Goal: Task Accomplishment & Management: Use online tool/utility

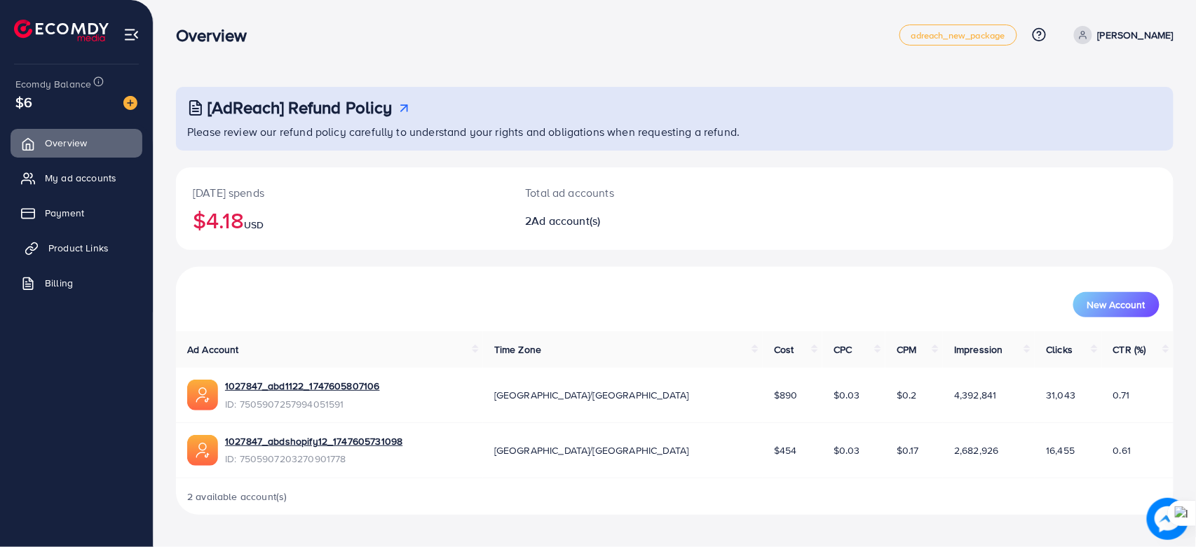
click at [76, 238] on link "Product Links" at bounding box center [77, 248] width 132 height 28
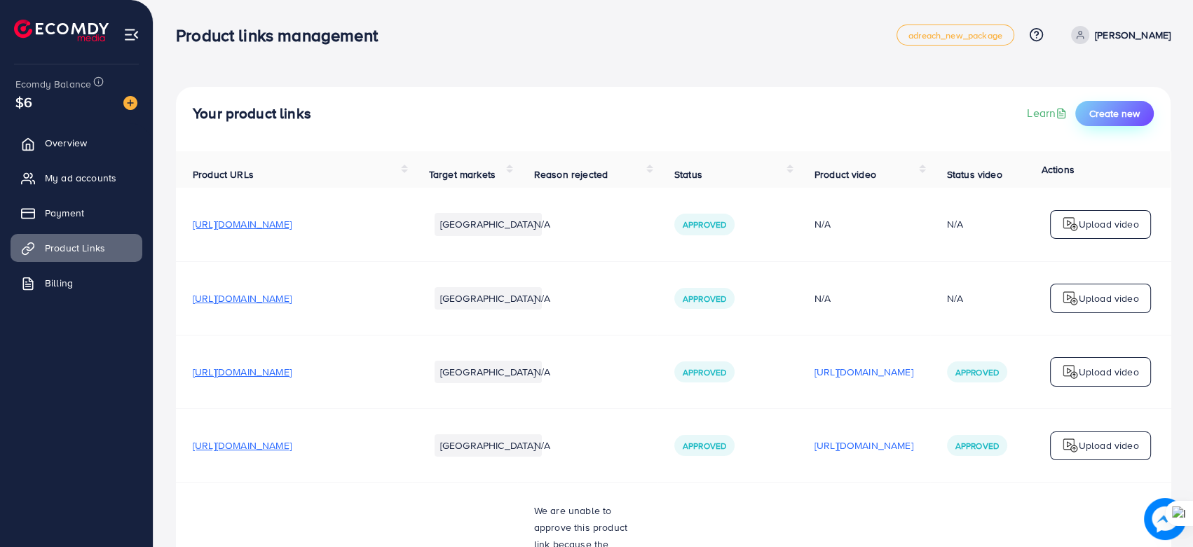
click at [1115, 111] on span "Create new" at bounding box center [1114, 114] width 50 height 14
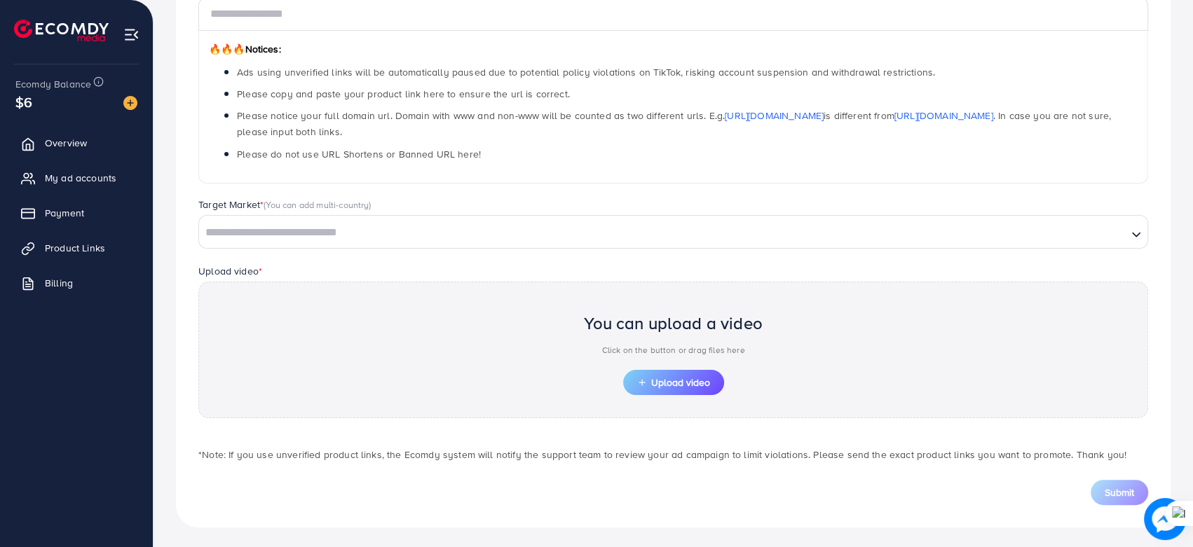
scroll to position [207, 0]
click at [653, 371] on button "Upload video" at bounding box center [673, 381] width 101 height 25
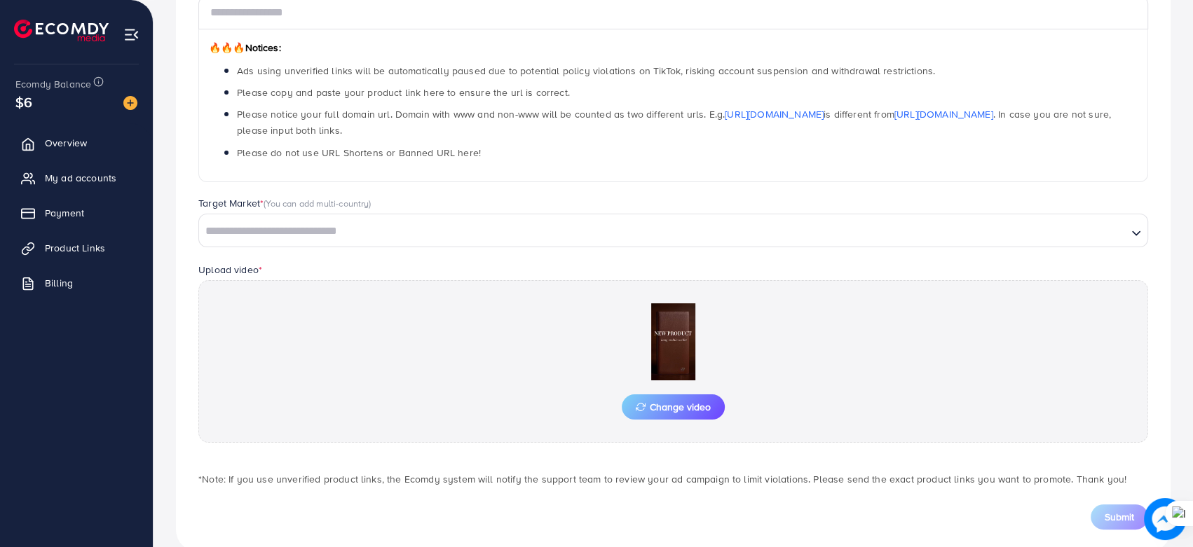
click at [296, 222] on input "Search for option" at bounding box center [662, 232] width 925 height 22
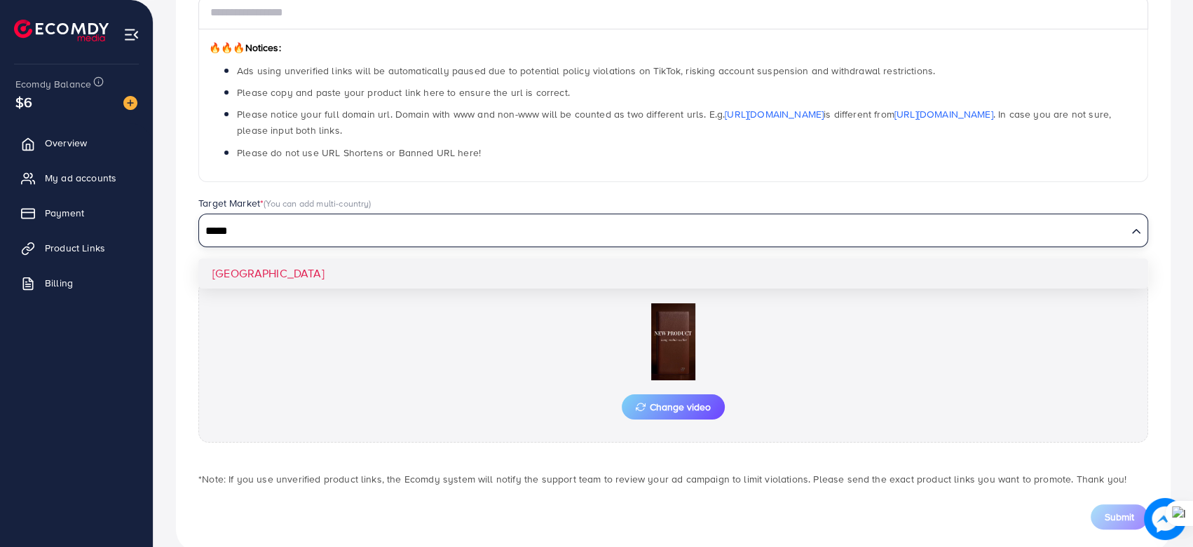
type input "*****"
click at [291, 268] on div "Which products do you want to promote? Product Url * 🔥🔥🔥 Notices: Ads using unv…" at bounding box center [673, 236] width 995 height 631
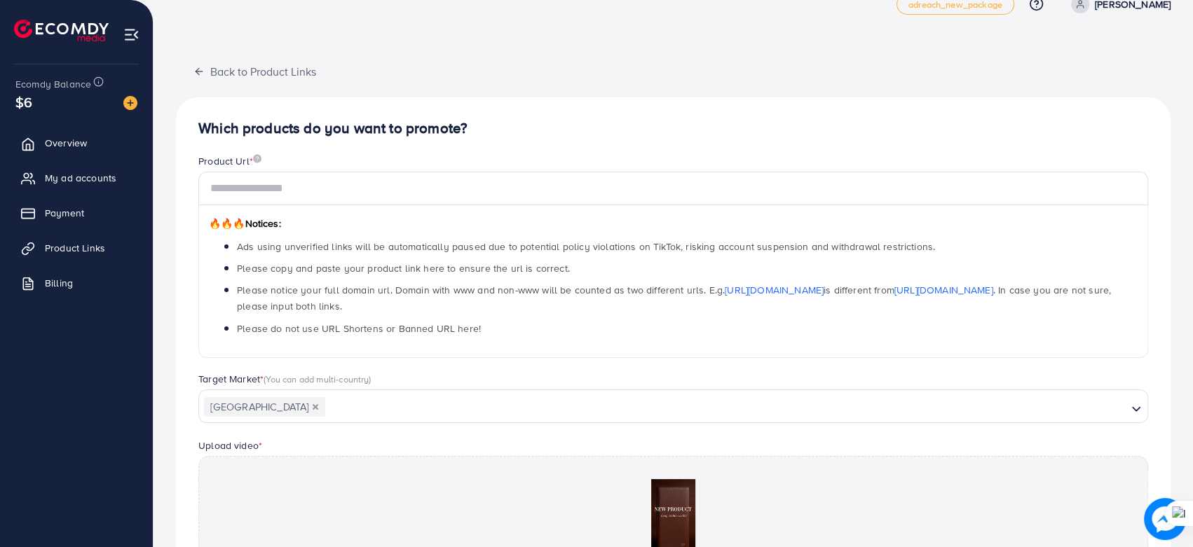
scroll to position [0, 0]
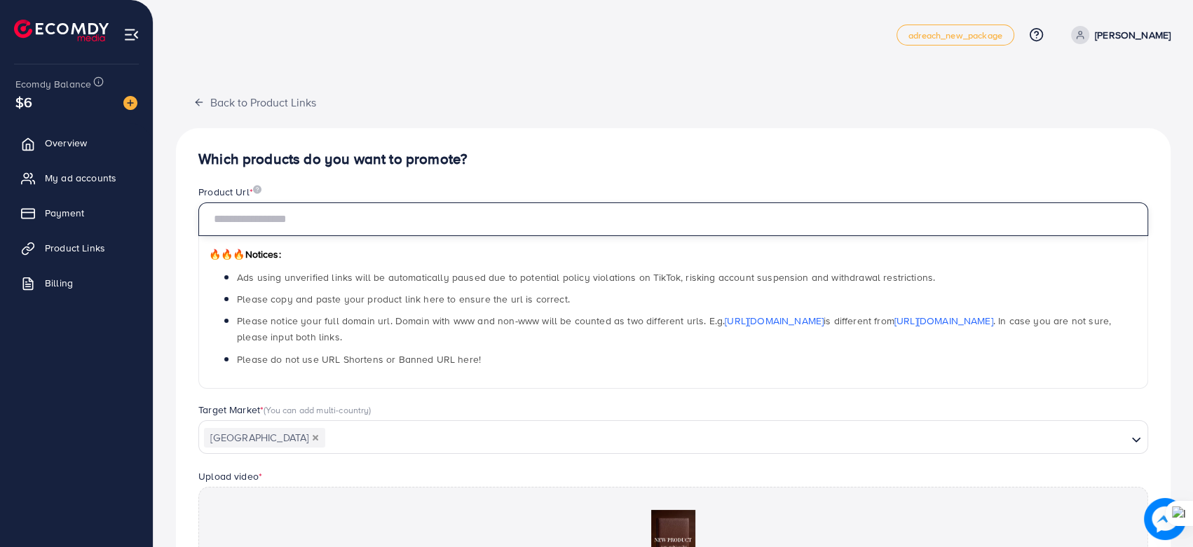
click at [333, 223] on input "text" at bounding box center [673, 220] width 950 height 34
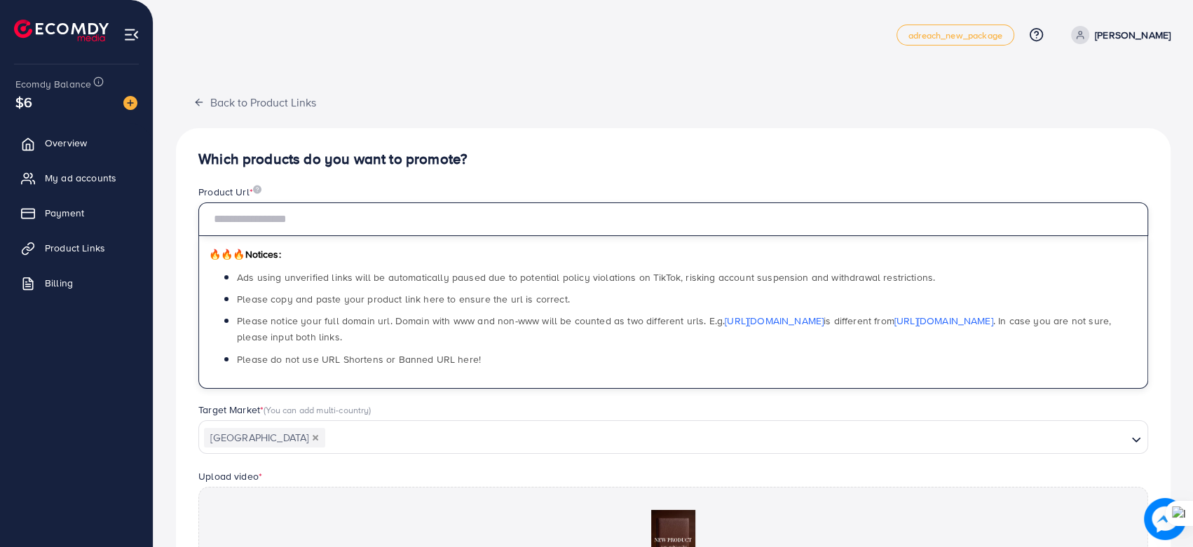
paste input "**********"
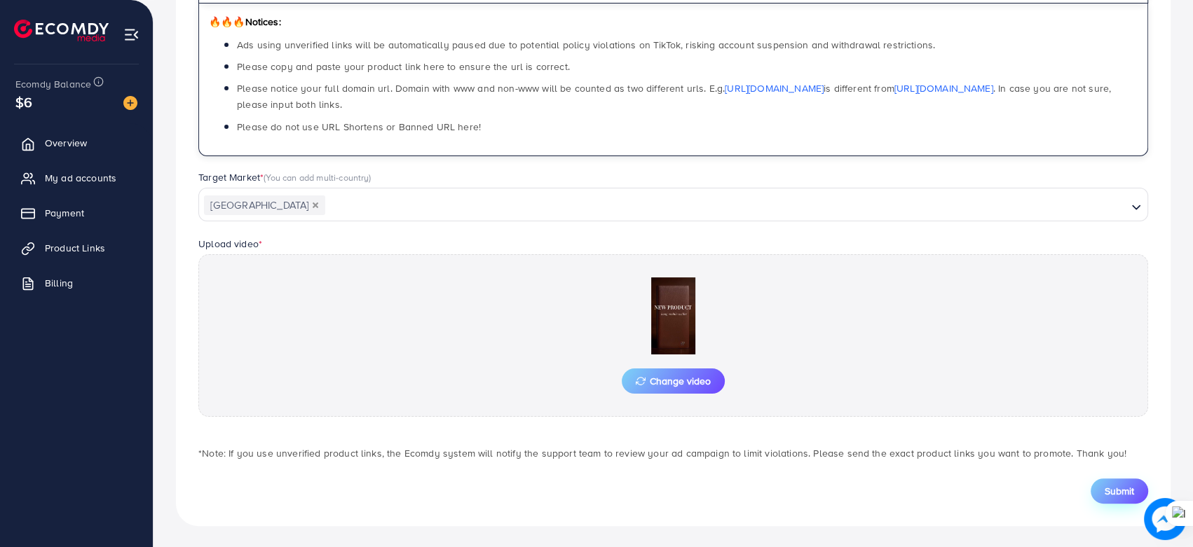
type input "**********"
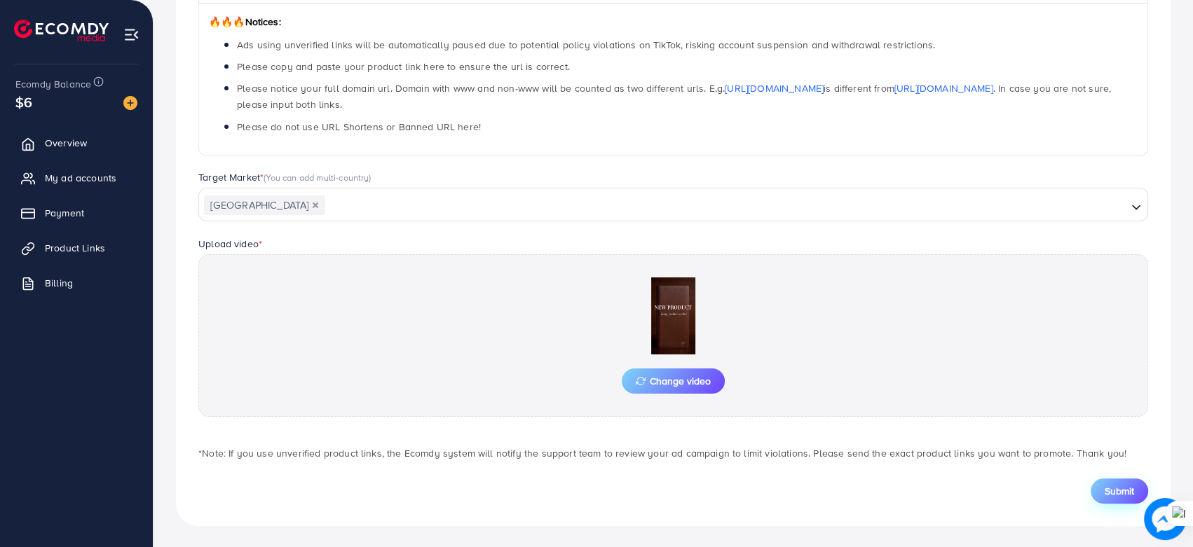
click at [1114, 484] on span "Submit" at bounding box center [1119, 491] width 29 height 14
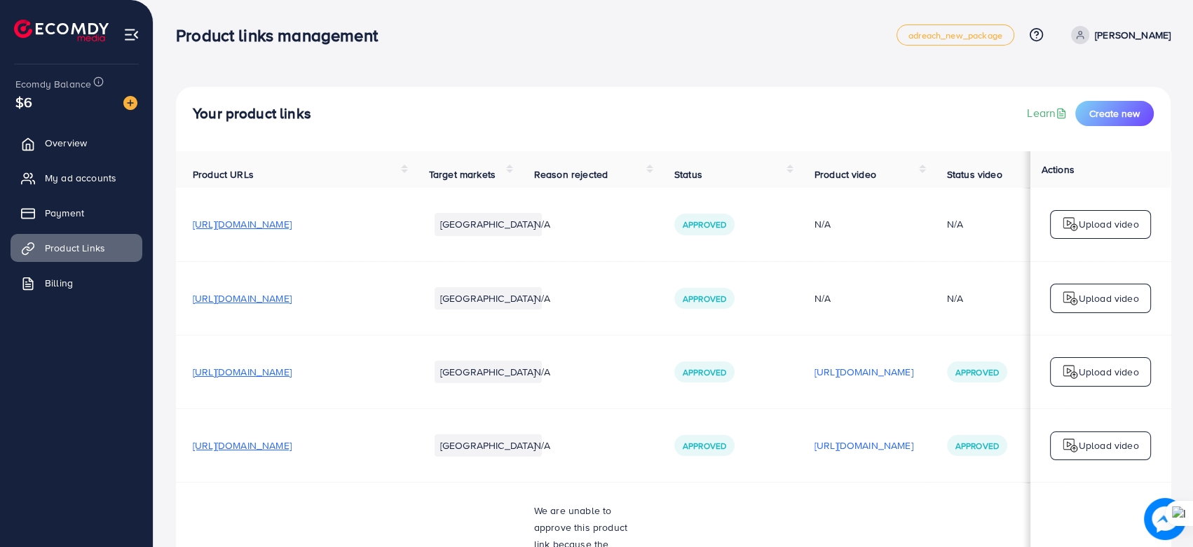
click at [719, 424] on td "Approved" at bounding box center [727, 446] width 140 height 74
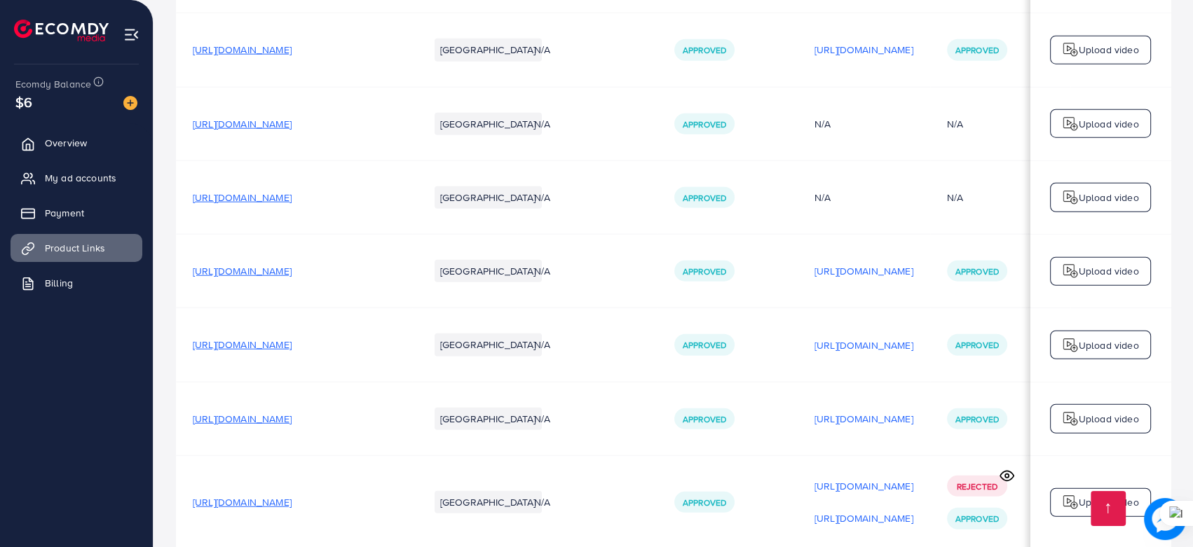
scroll to position [4432, 0]
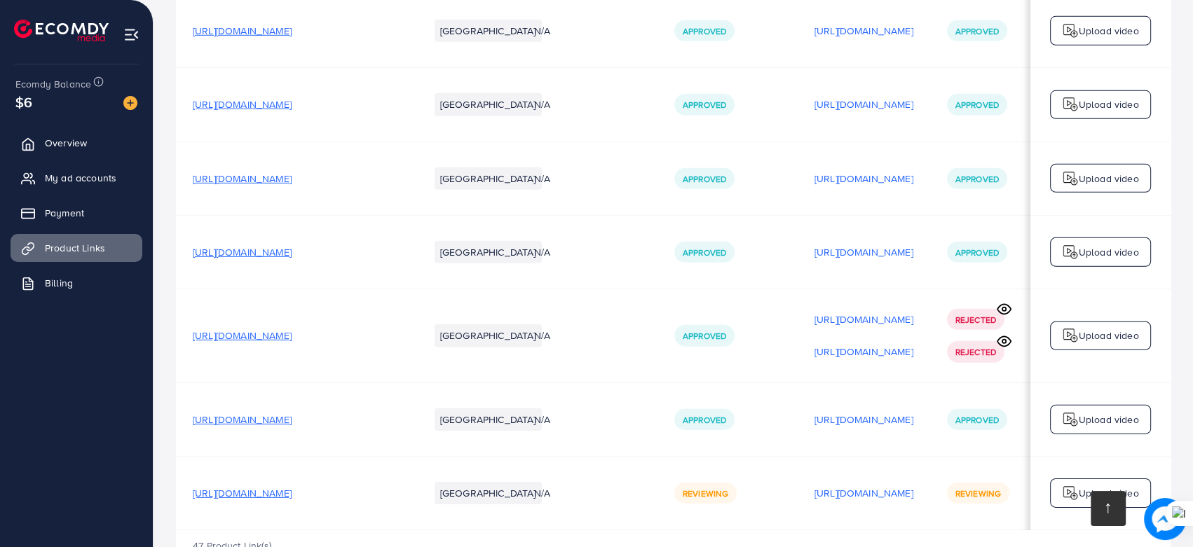
drag, startPoint x: 892, startPoint y: 480, endPoint x: 1110, endPoint y: 491, distance: 219.0
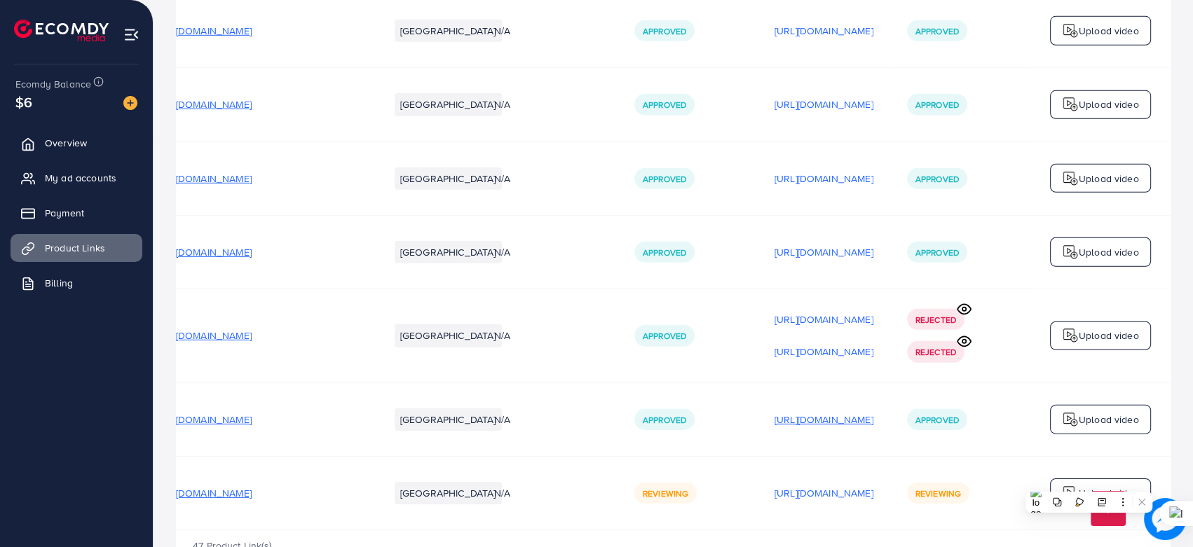
click at [826, 411] on p "[URL][DOMAIN_NAME]" at bounding box center [824, 419] width 99 height 17
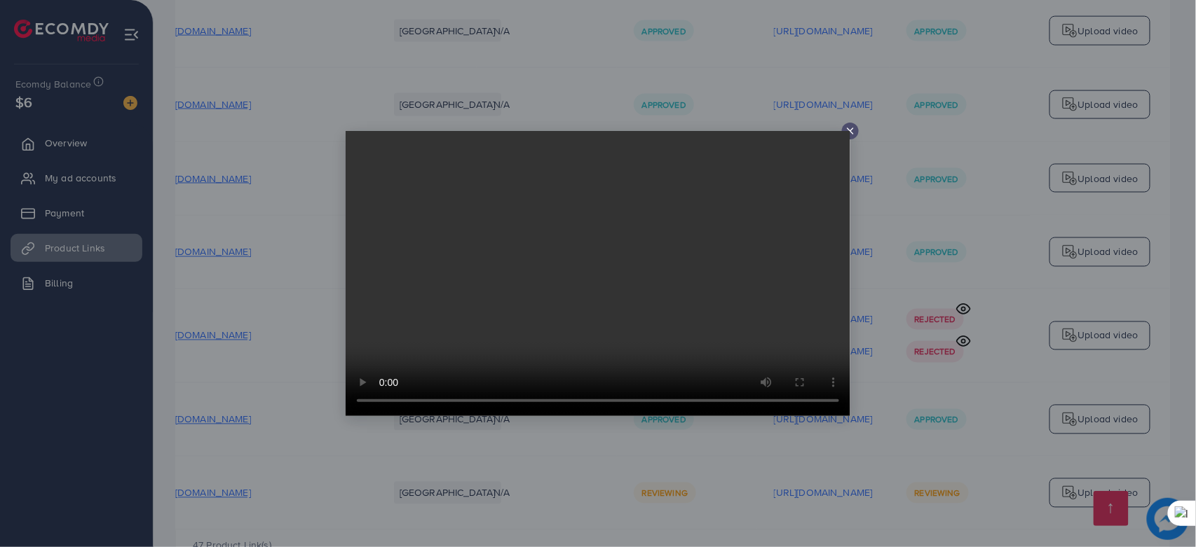
click at [850, 126] on icon at bounding box center [850, 130] width 11 height 11
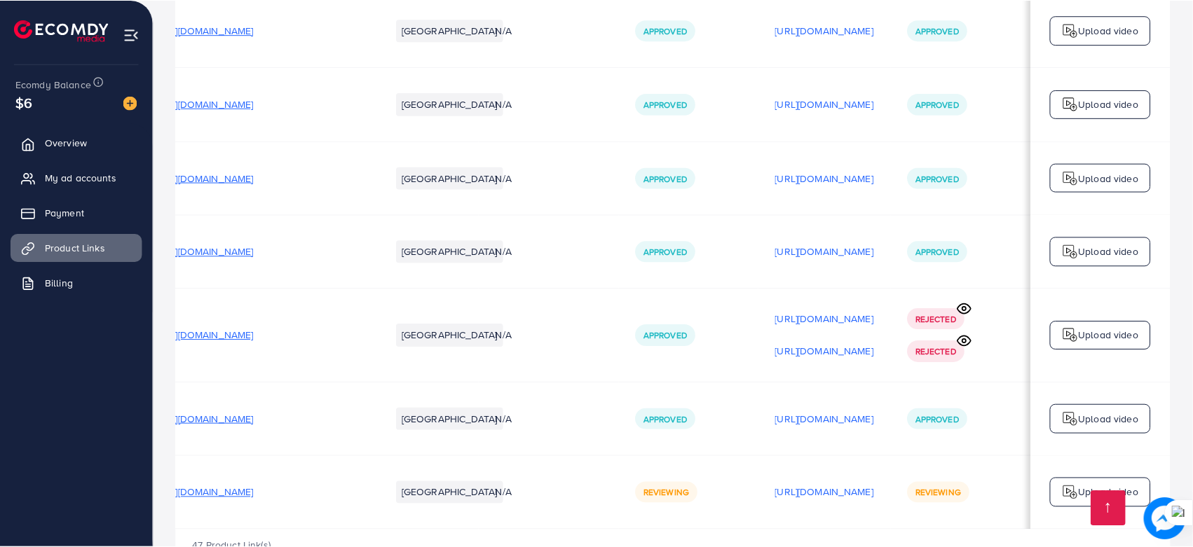
scroll to position [0, 112]
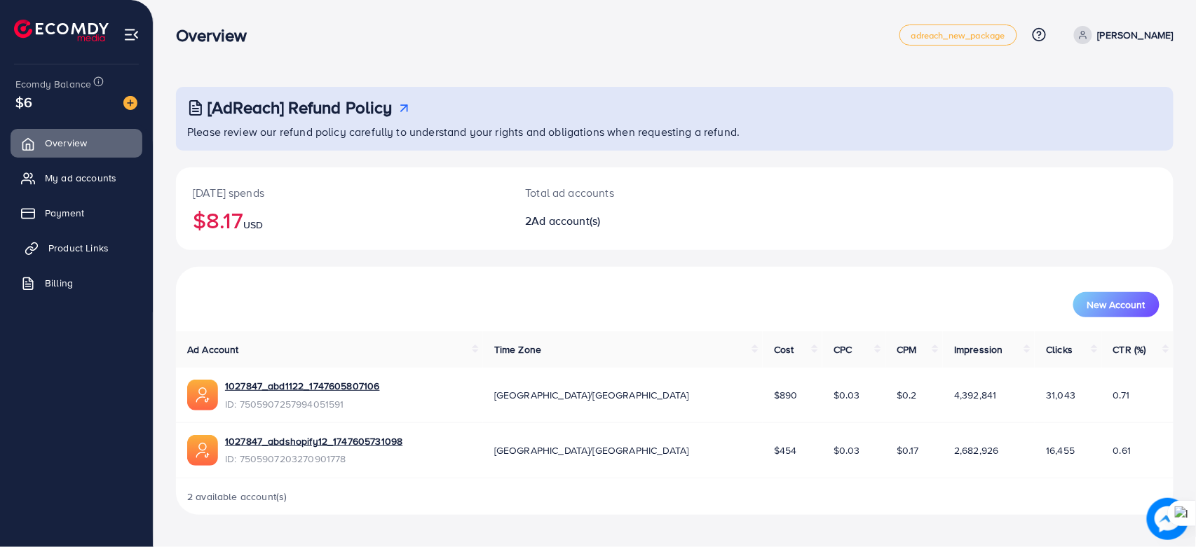
click at [69, 245] on span "Product Links" at bounding box center [78, 248] width 60 height 14
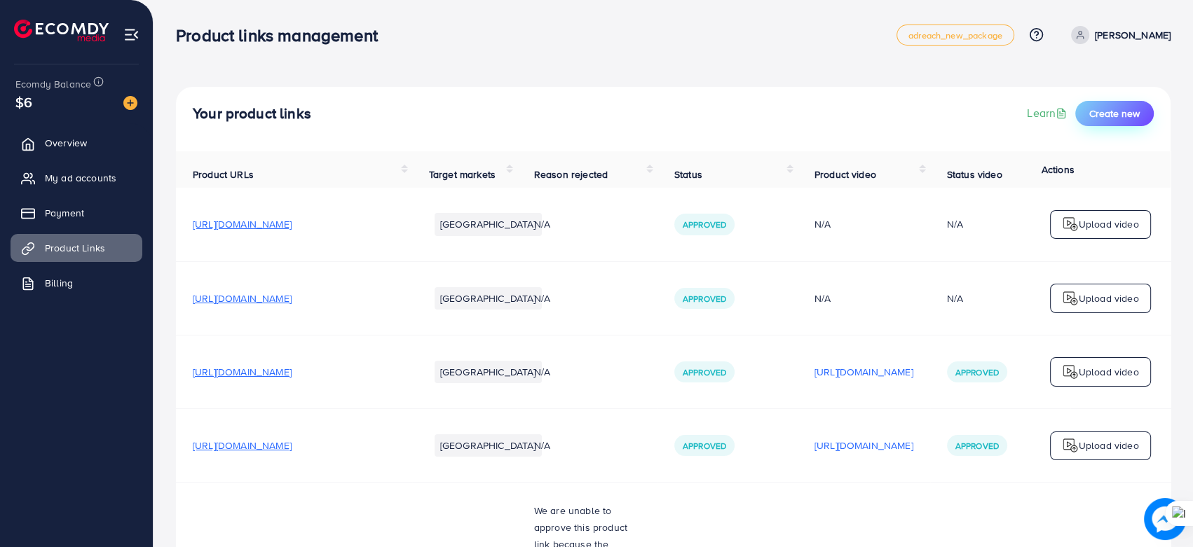
click at [1106, 112] on span "Create new" at bounding box center [1114, 114] width 50 height 14
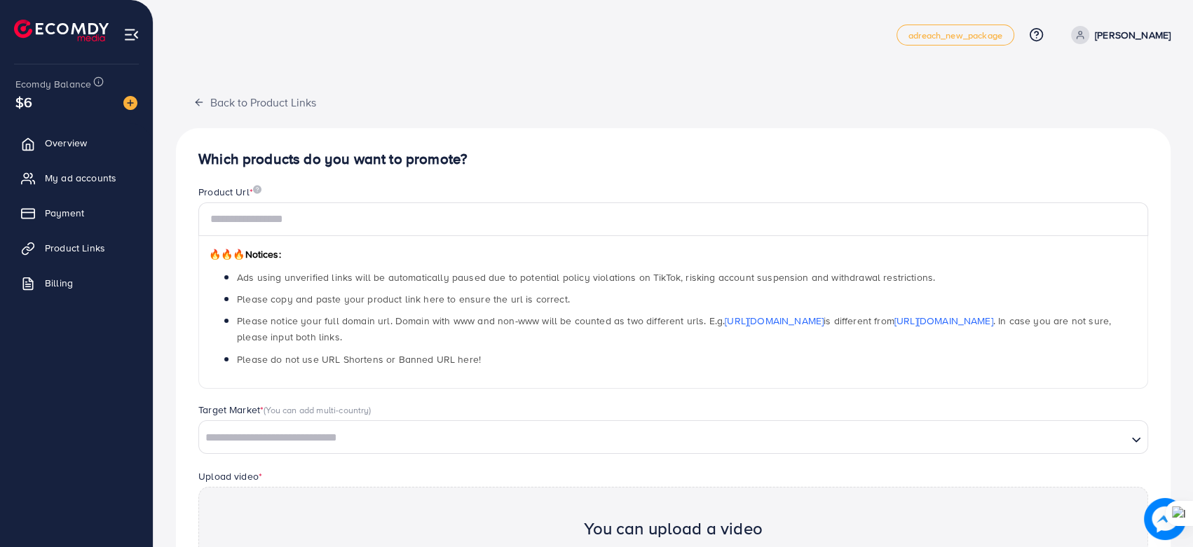
click at [659, 428] on input "Search for option" at bounding box center [662, 439] width 925 height 22
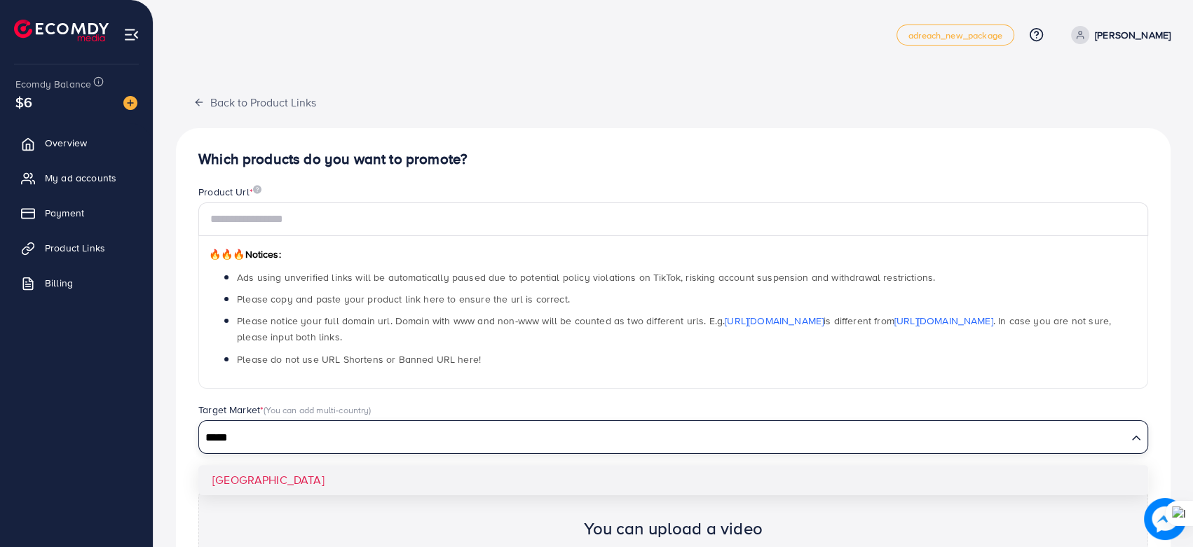
type input "*****"
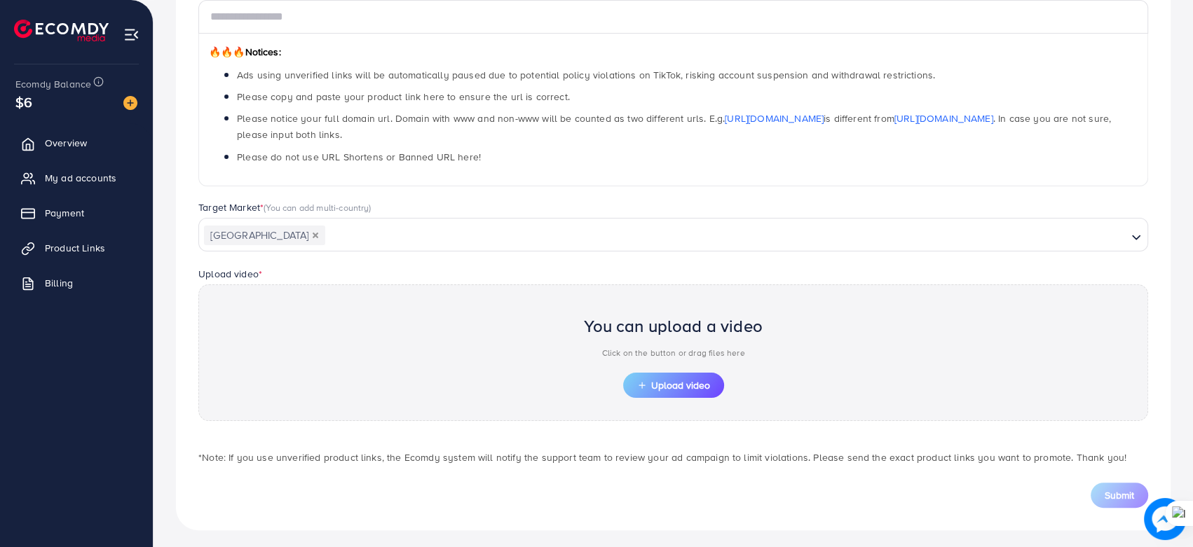
scroll to position [207, 0]
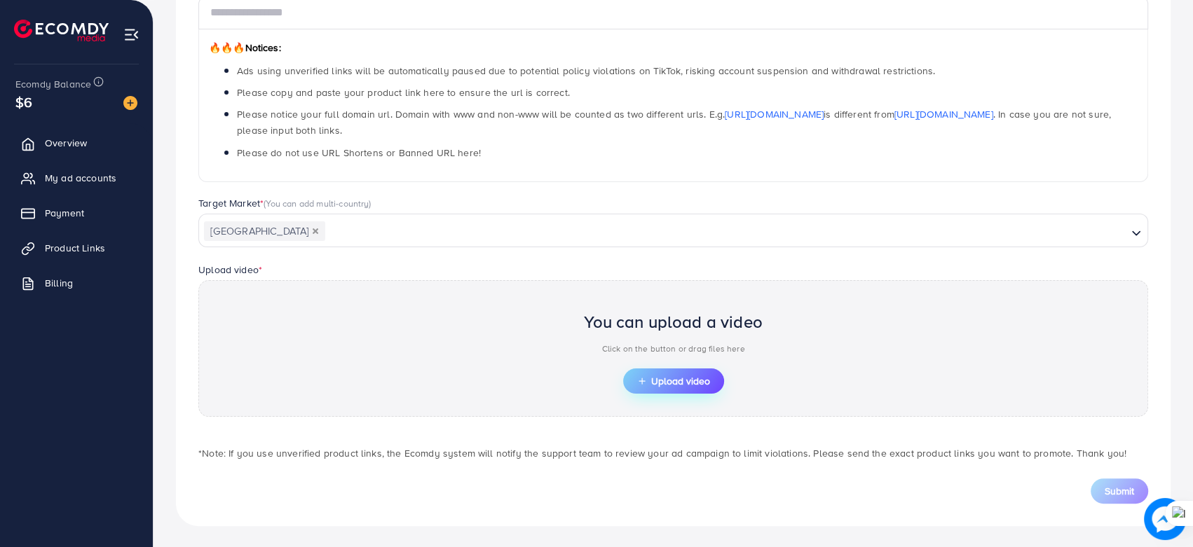
click at [642, 377] on icon "button" at bounding box center [642, 381] width 10 height 10
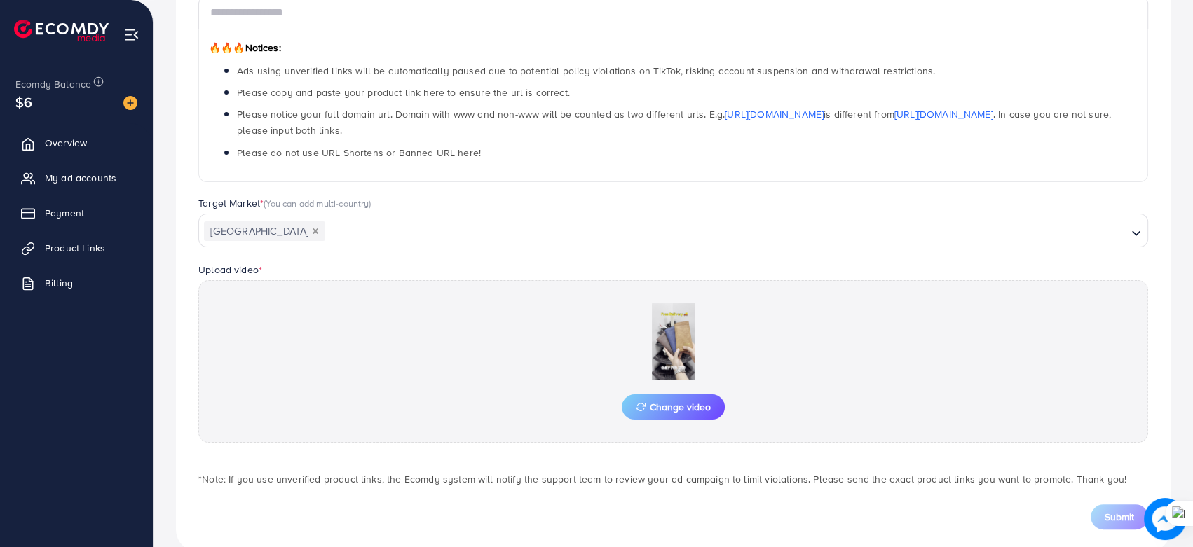
scroll to position [0, 0]
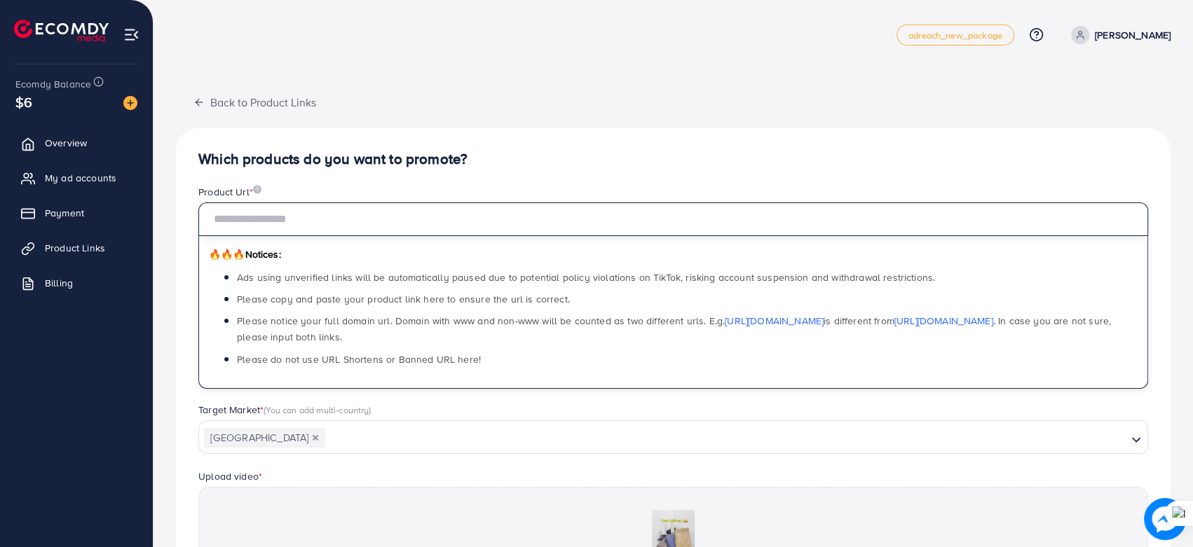
click at [371, 229] on input "text" at bounding box center [673, 220] width 950 height 34
paste input "**********"
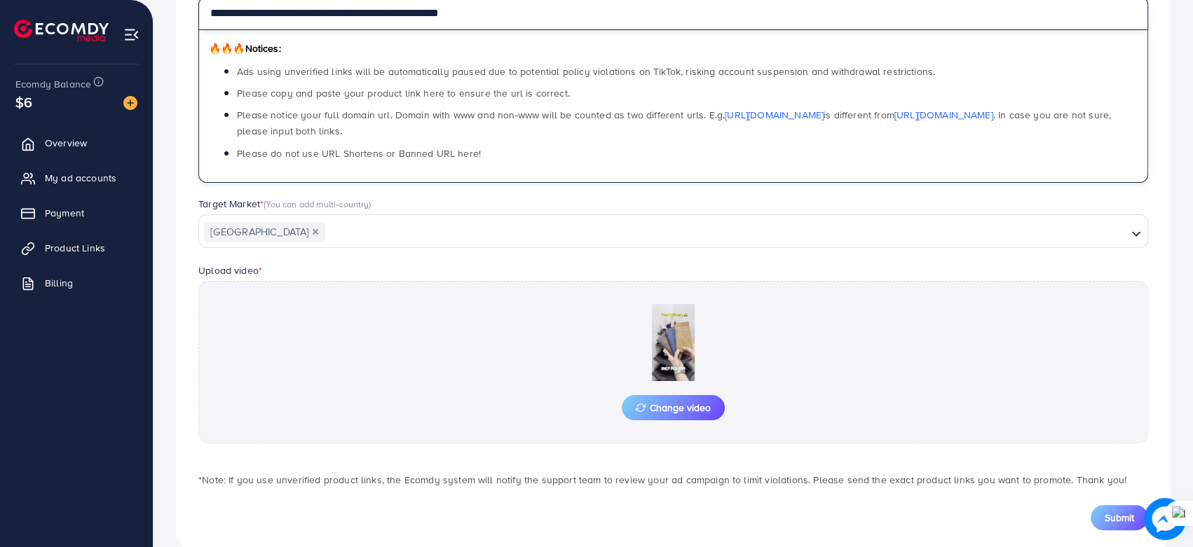
scroll to position [233, 0]
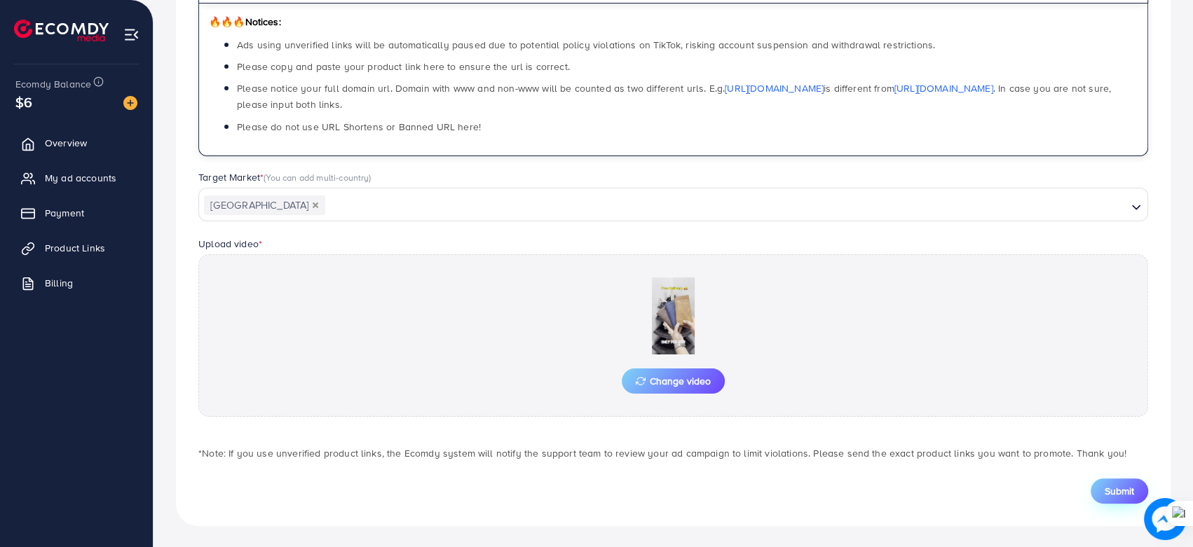
type input "**********"
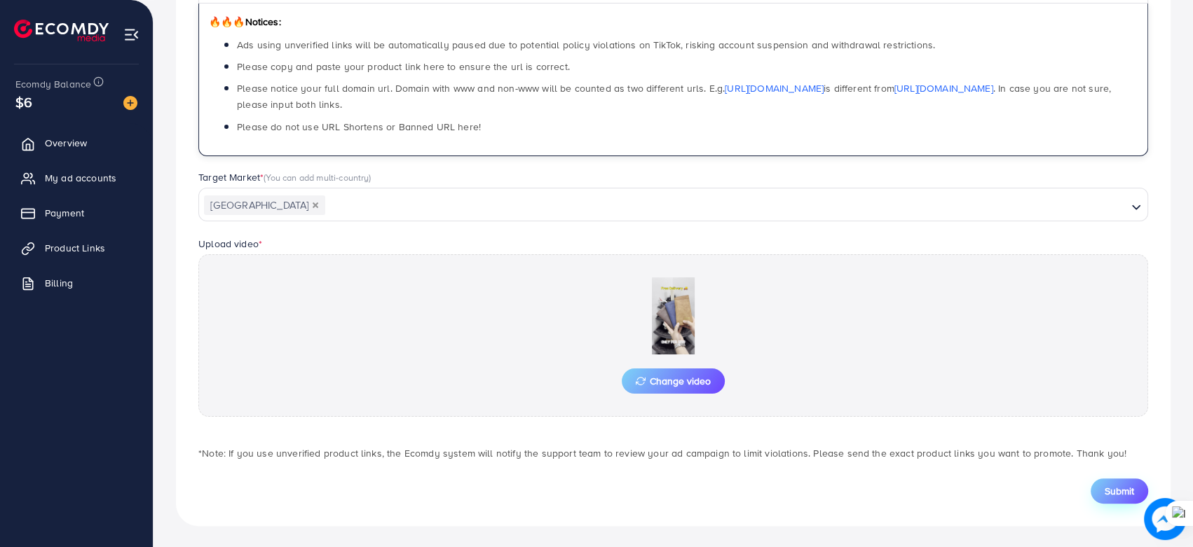
click at [1105, 492] on span "Submit" at bounding box center [1119, 491] width 29 height 14
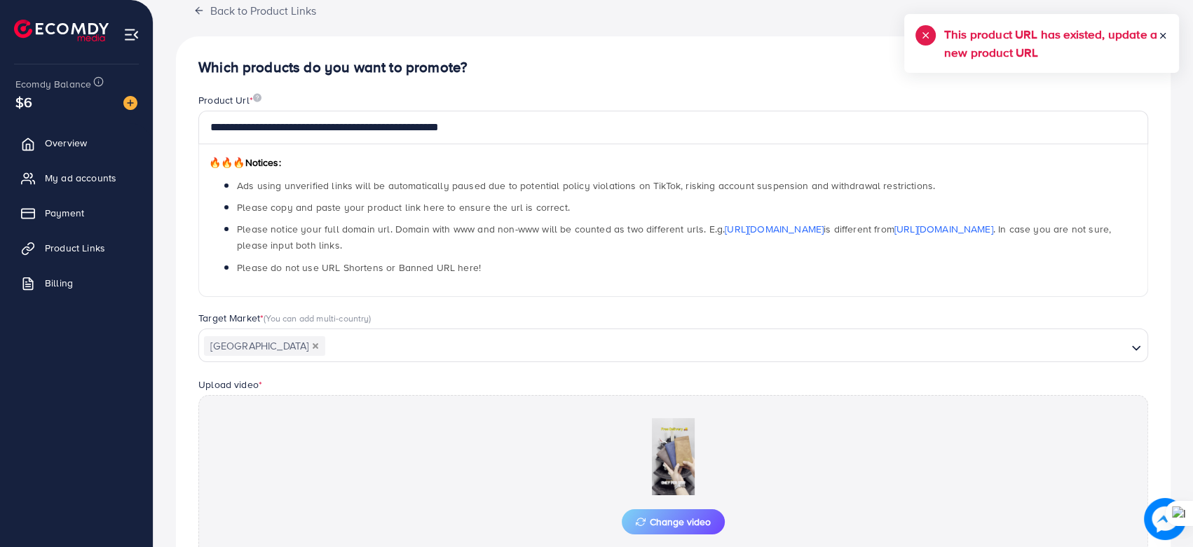
scroll to position [0, 0]
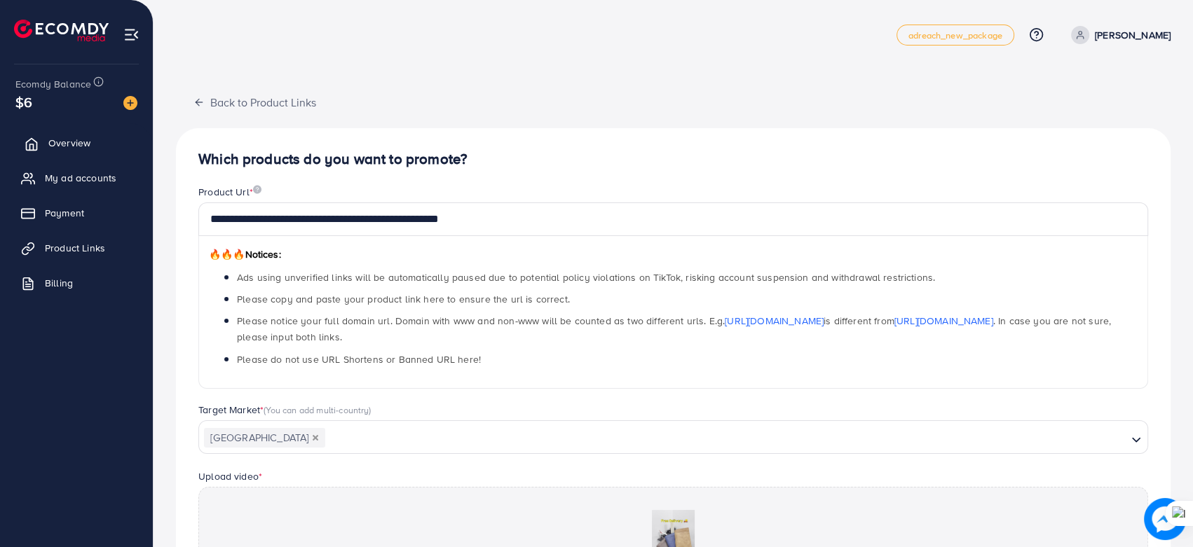
click at [64, 132] on link "Overview" at bounding box center [77, 143] width 132 height 28
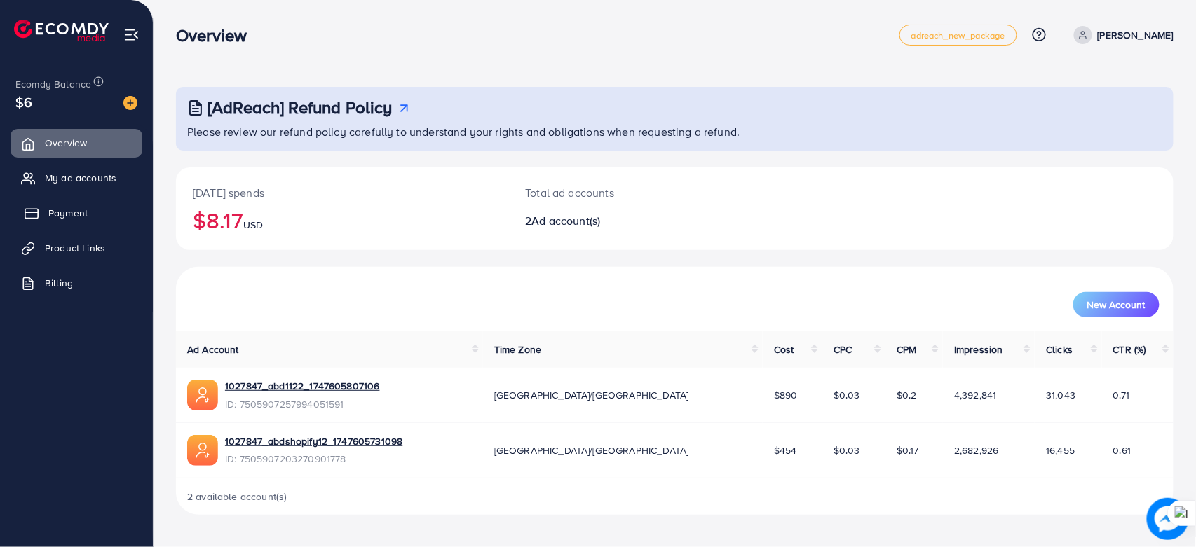
click at [96, 219] on link "Payment" at bounding box center [77, 213] width 132 height 28
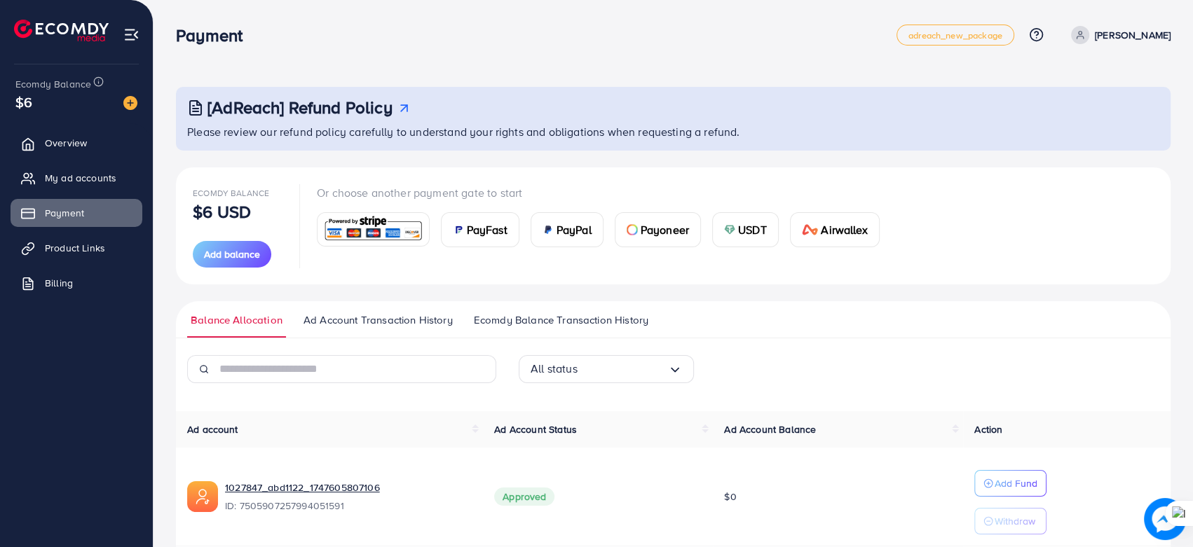
click at [497, 218] on div "PayFast" at bounding box center [480, 230] width 77 height 34
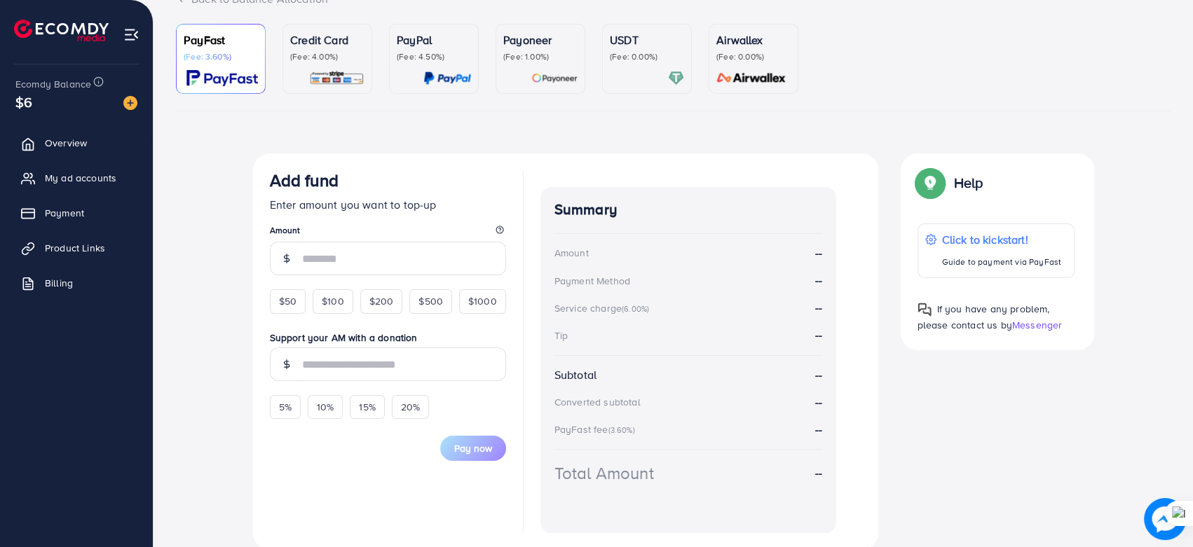
scroll to position [165, 0]
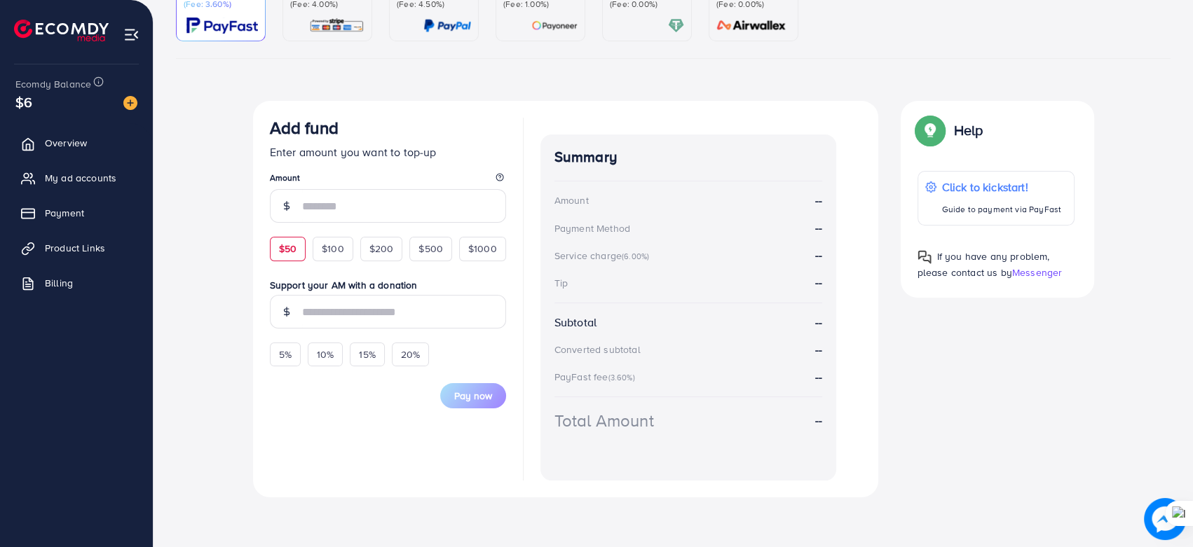
click at [296, 248] on span "$50" at bounding box center [288, 249] width 18 height 14
type input "**"
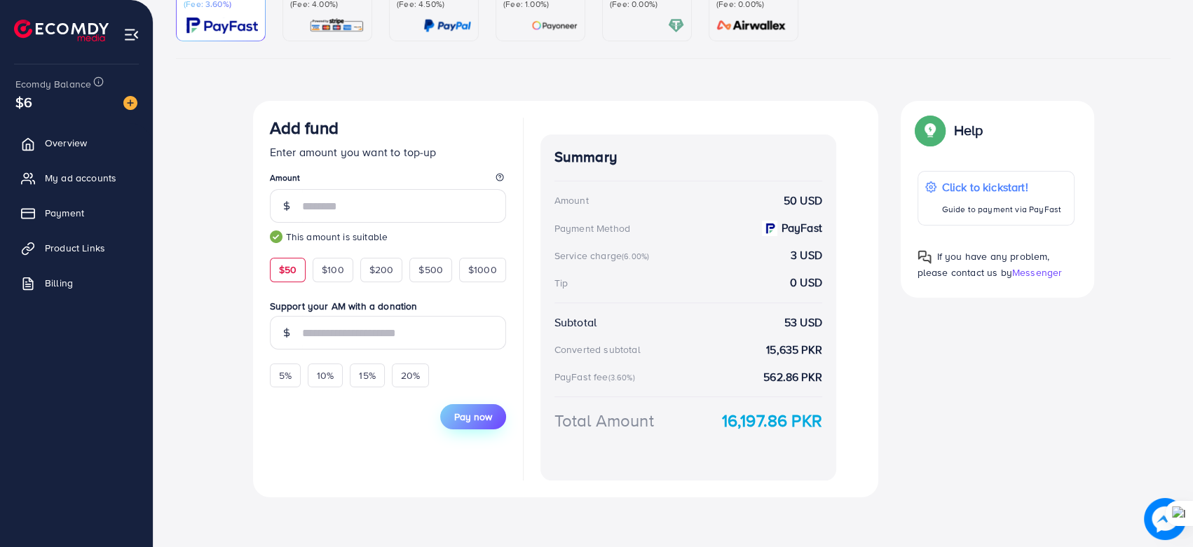
click at [451, 415] on button "Pay now" at bounding box center [473, 416] width 66 height 25
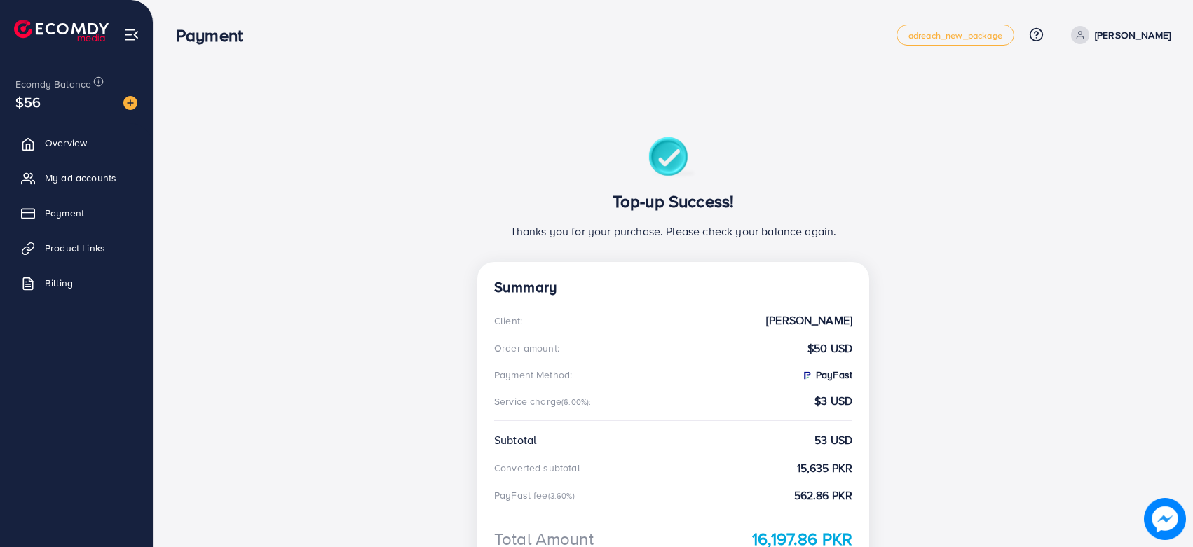
click at [87, 178] on span "My ad accounts" at bounding box center [80, 178] width 71 height 14
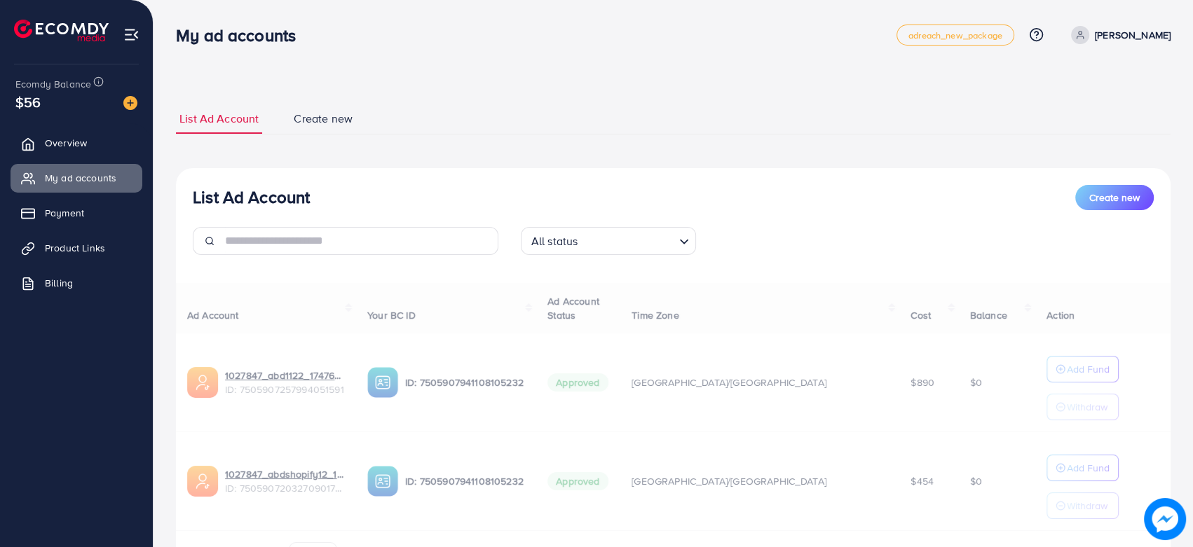
scroll to position [83, 0]
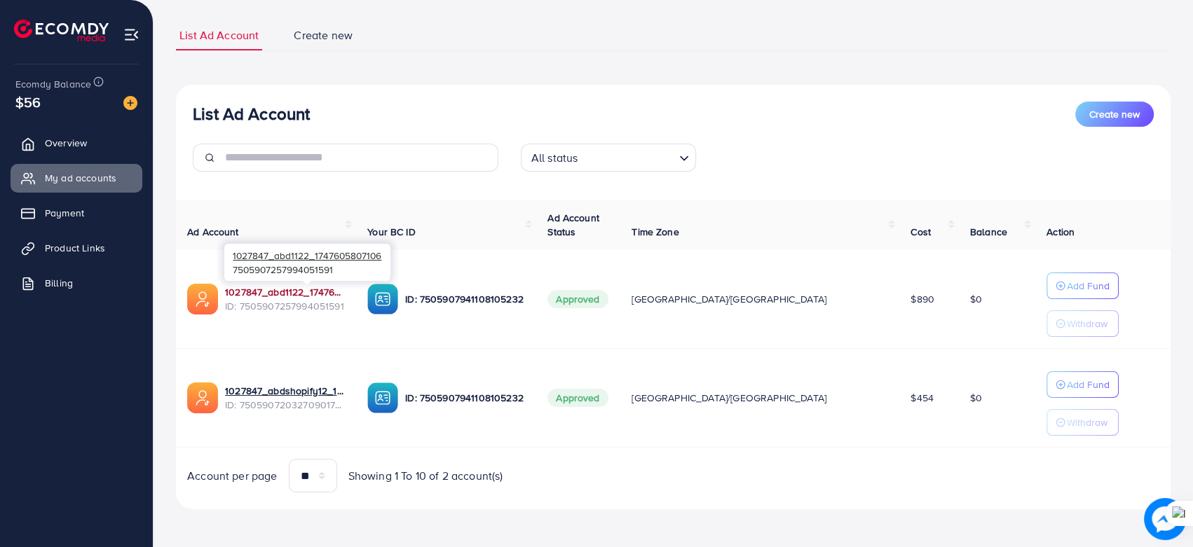
click at [313, 289] on link "1027847_abd1122_1747605807106" at bounding box center [285, 292] width 120 height 14
click at [1046, 278] on button "Add Fund" at bounding box center [1082, 286] width 72 height 27
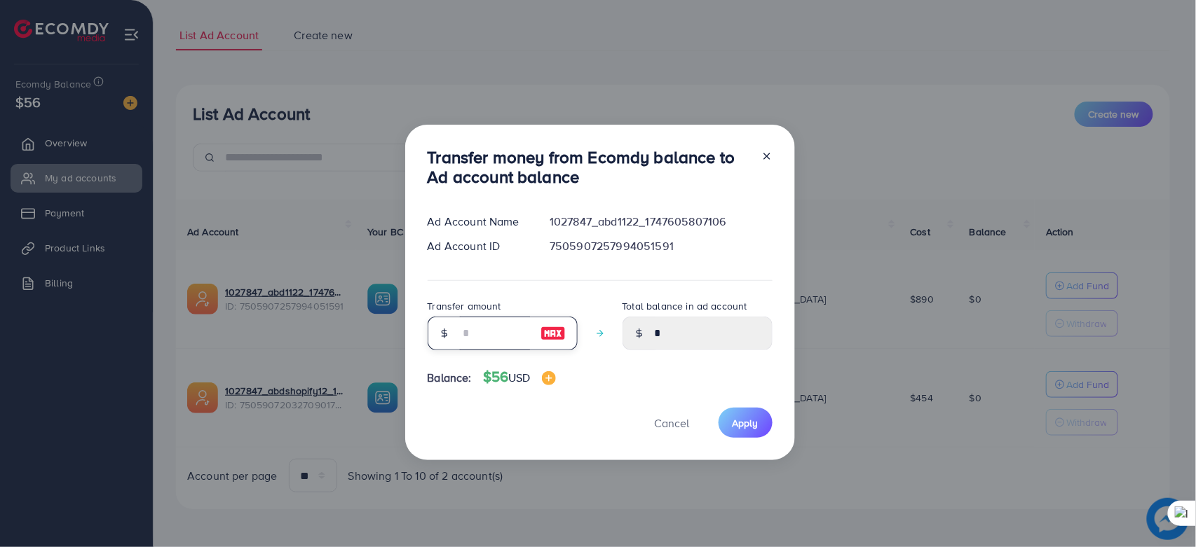
click at [483, 324] on input "number" at bounding box center [495, 334] width 70 height 34
type input "*"
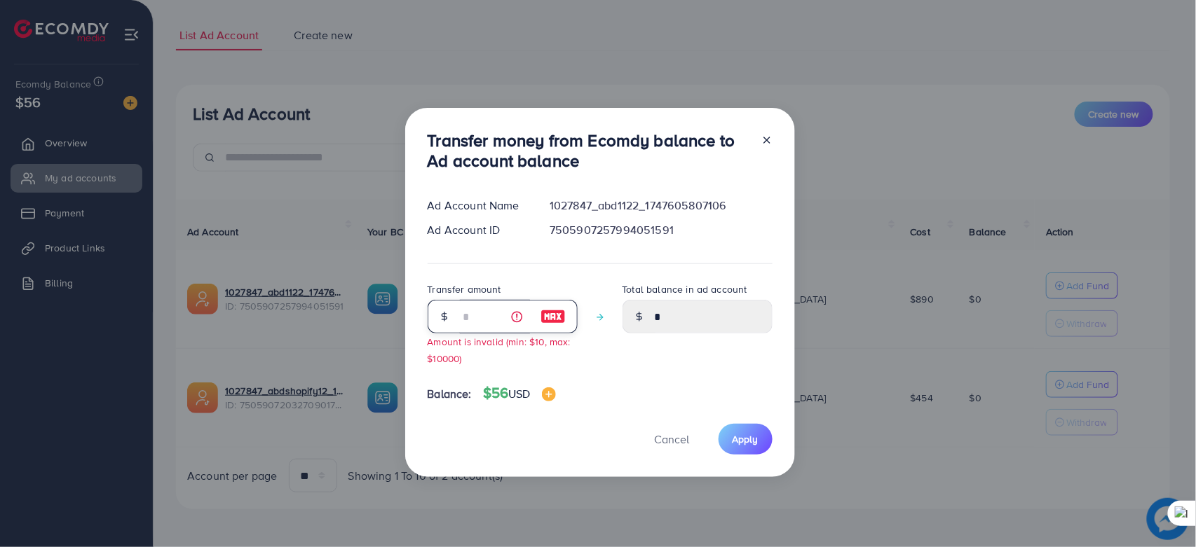
type input "****"
type input "**"
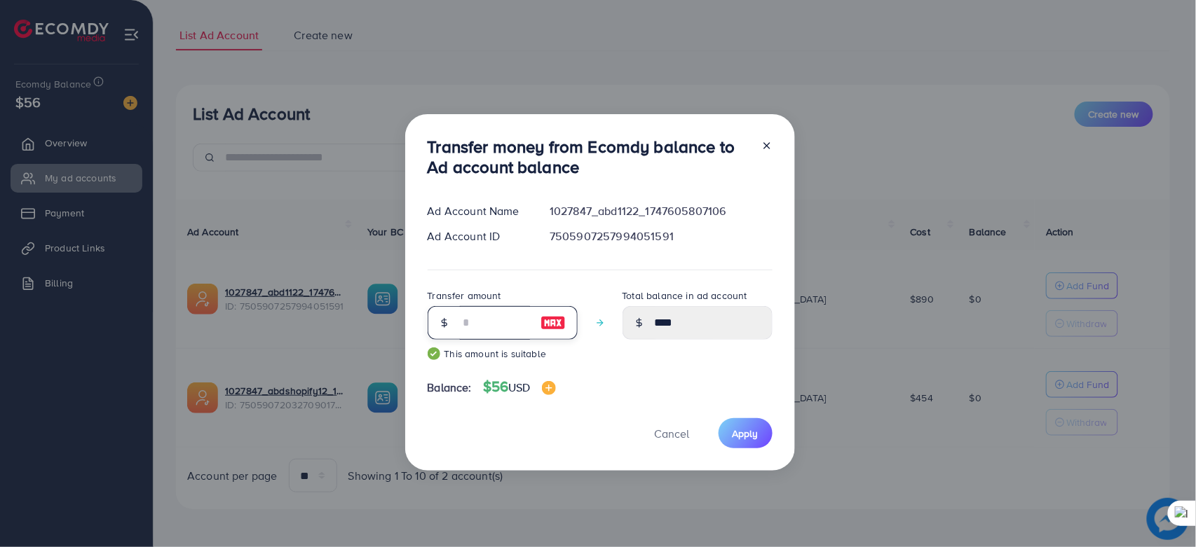
type input "*****"
type input "**"
click at [737, 432] on span "Apply" at bounding box center [745, 434] width 26 height 14
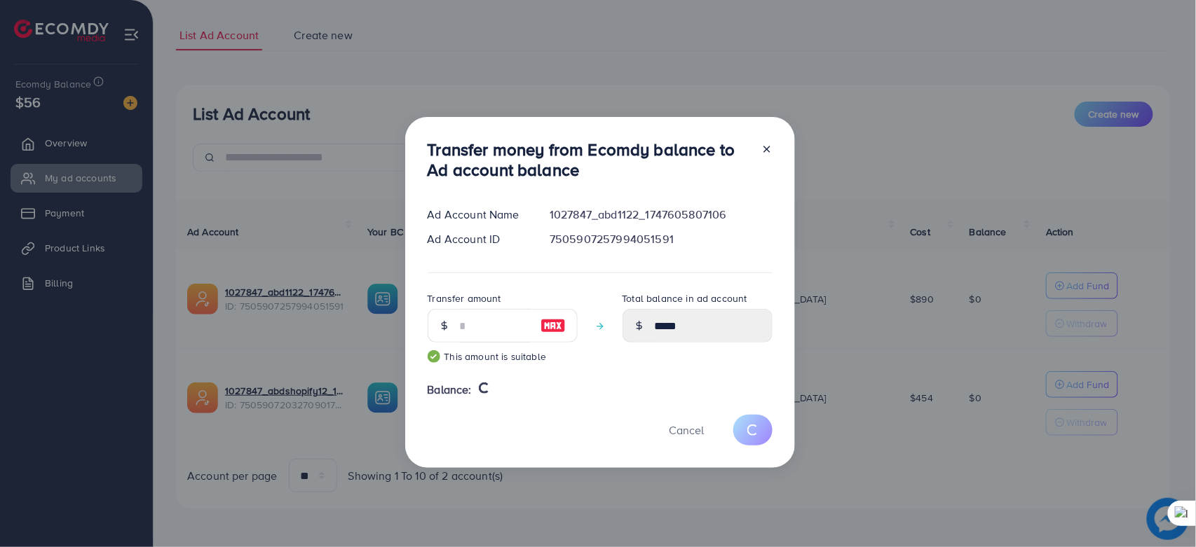
type input "*"
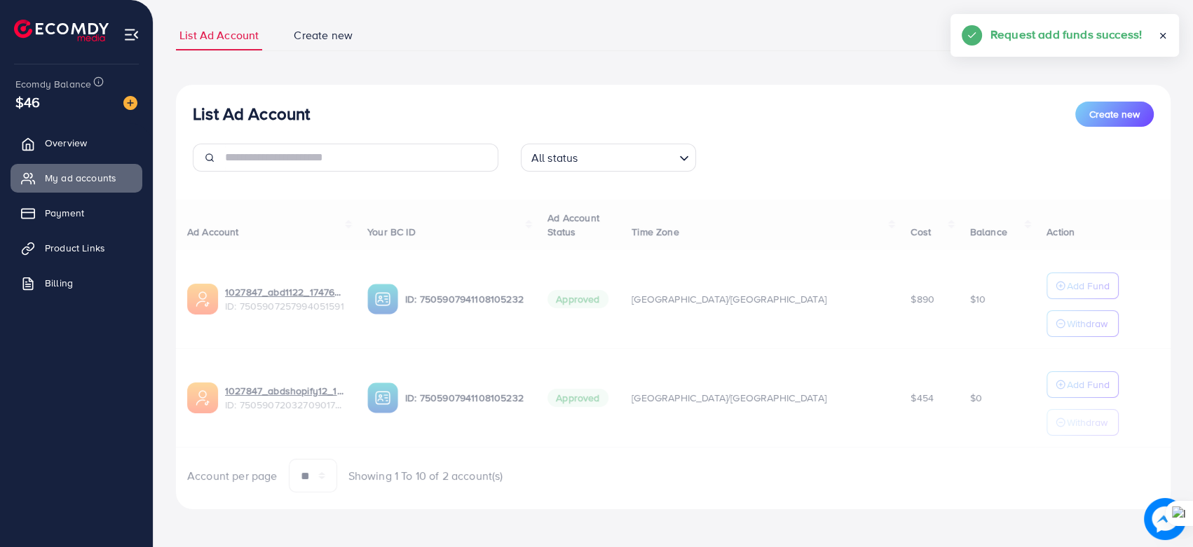
click at [1054, 318] on div "Ad Account Your BC ID Ad Account Status Time Zone Cost Balance Action 1027847_a…" at bounding box center [673, 347] width 995 height 294
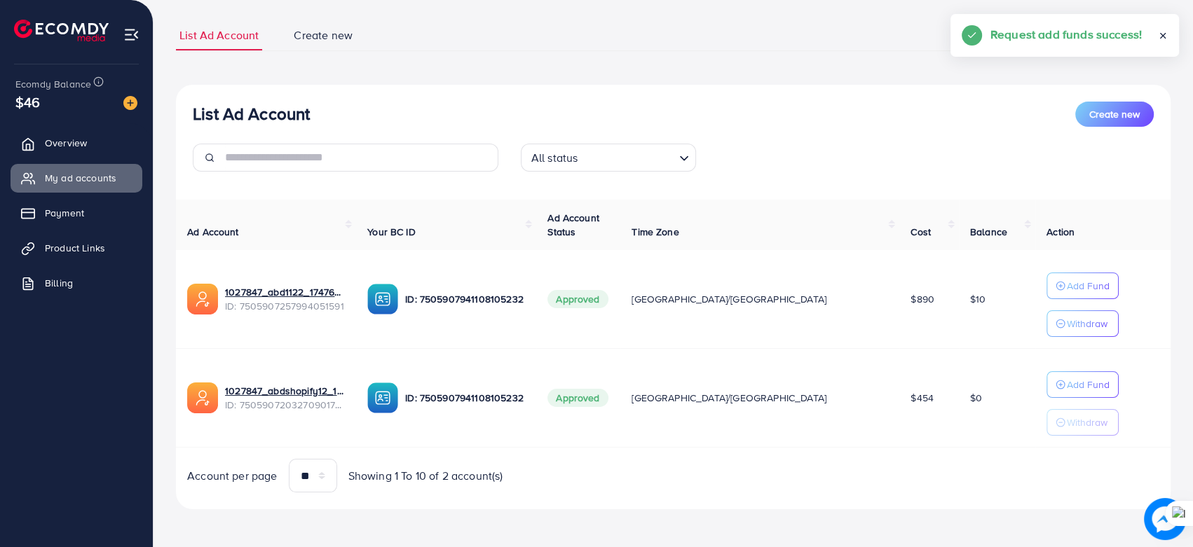
click at [1067, 318] on p "Withdraw" at bounding box center [1087, 323] width 41 height 17
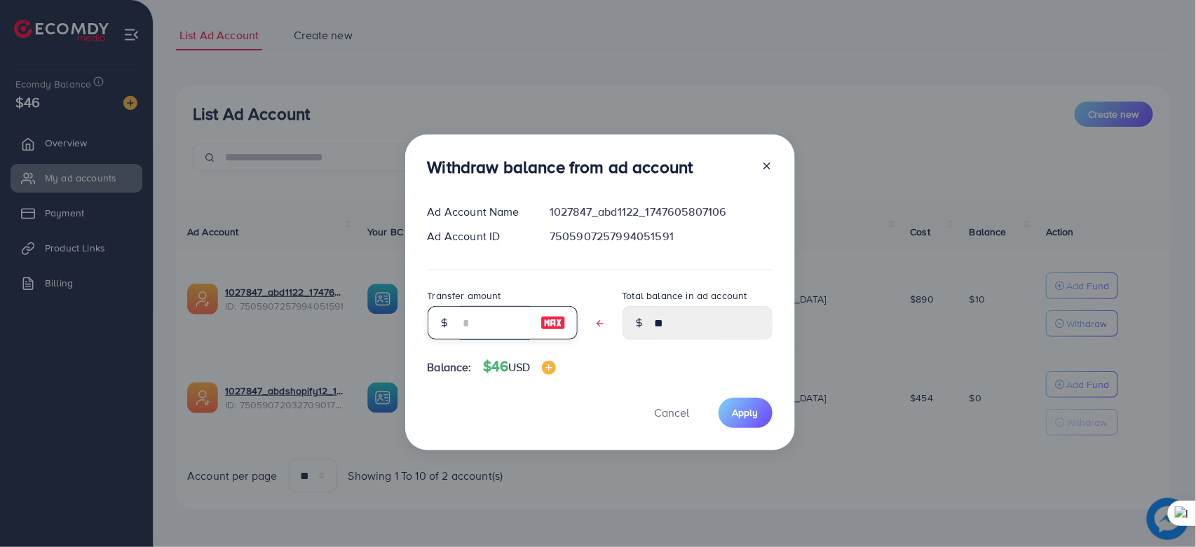
click at [498, 313] on input "text" at bounding box center [495, 323] width 70 height 34
type input "*"
type input "****"
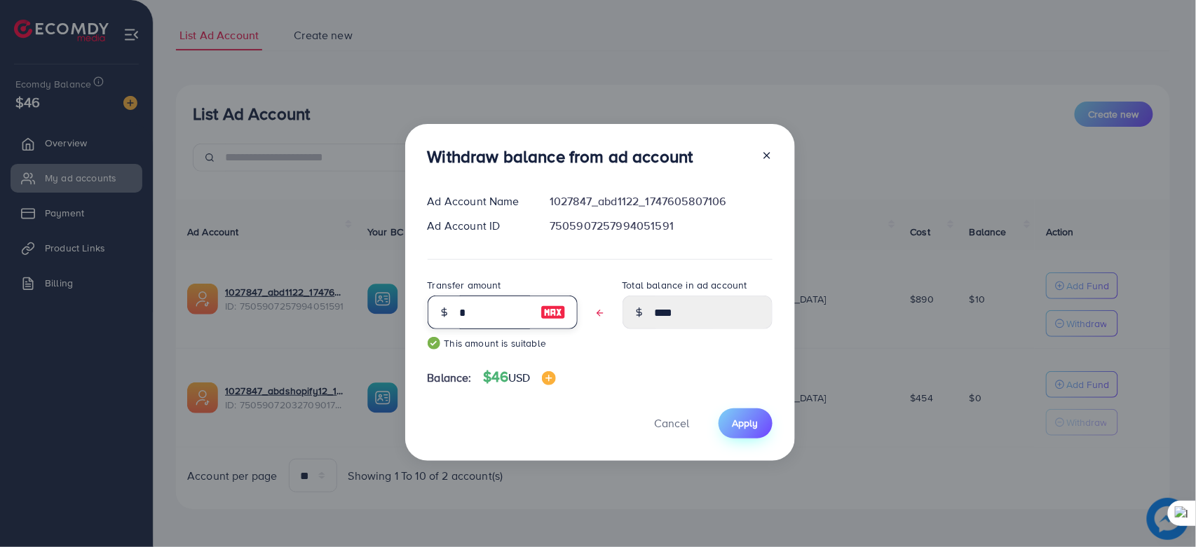
type input "*"
click at [761, 422] on button "Apply" at bounding box center [745, 424] width 54 height 30
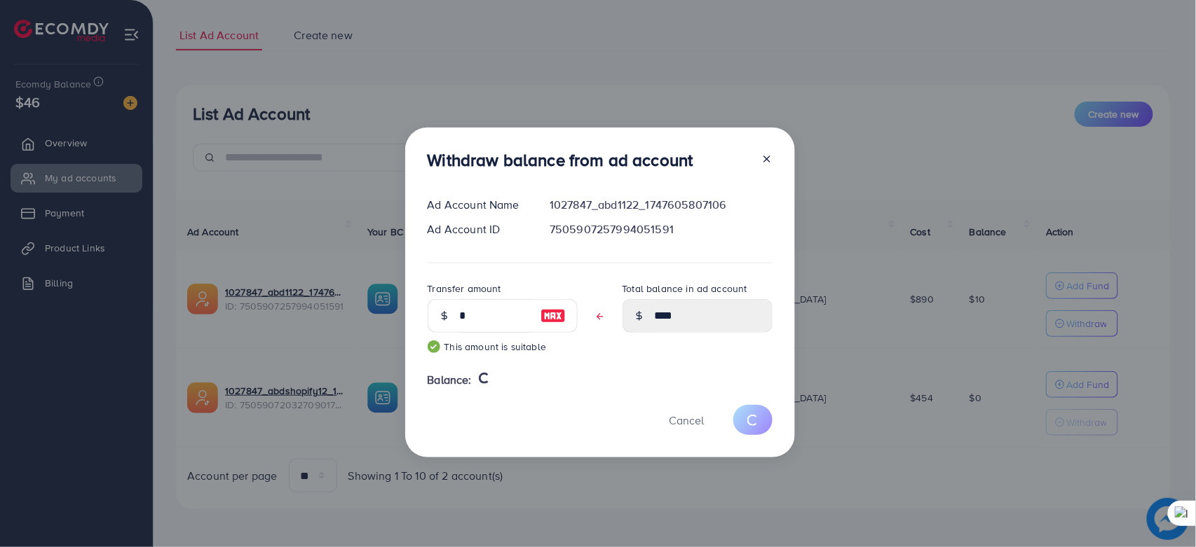
type input "**"
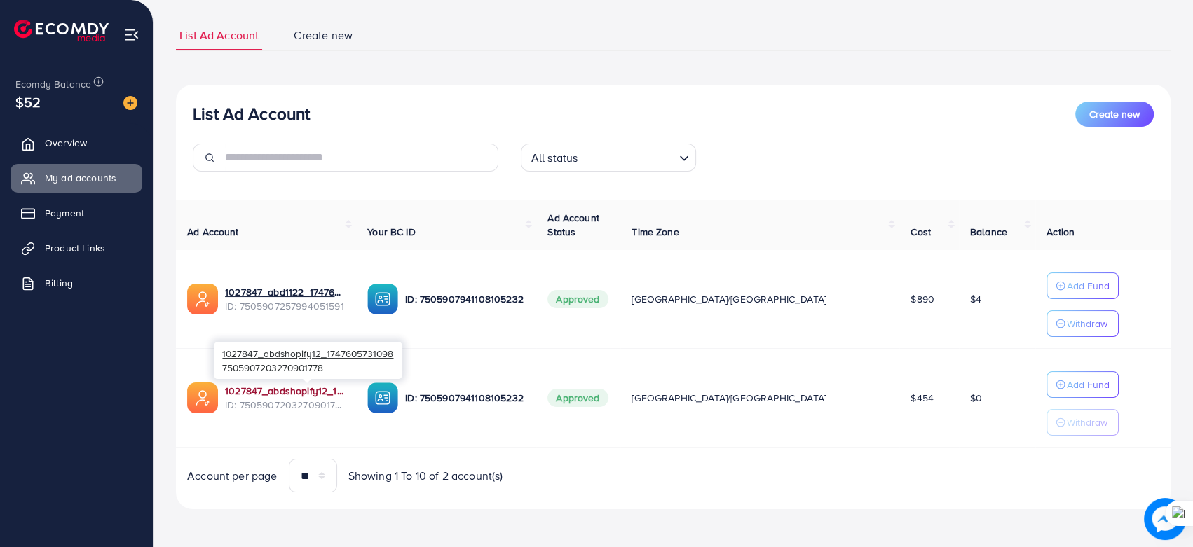
click at [275, 391] on link "1027847_abdshopify12_1747605731098" at bounding box center [285, 391] width 120 height 14
click at [84, 239] on link "Product Links" at bounding box center [77, 248] width 132 height 28
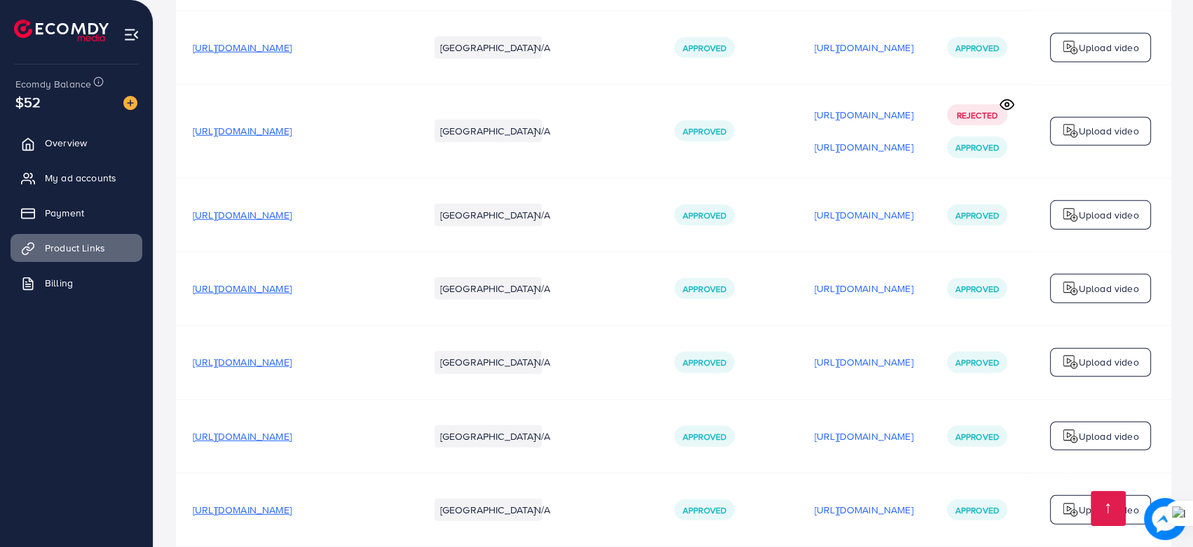
scroll to position [4432, 0]
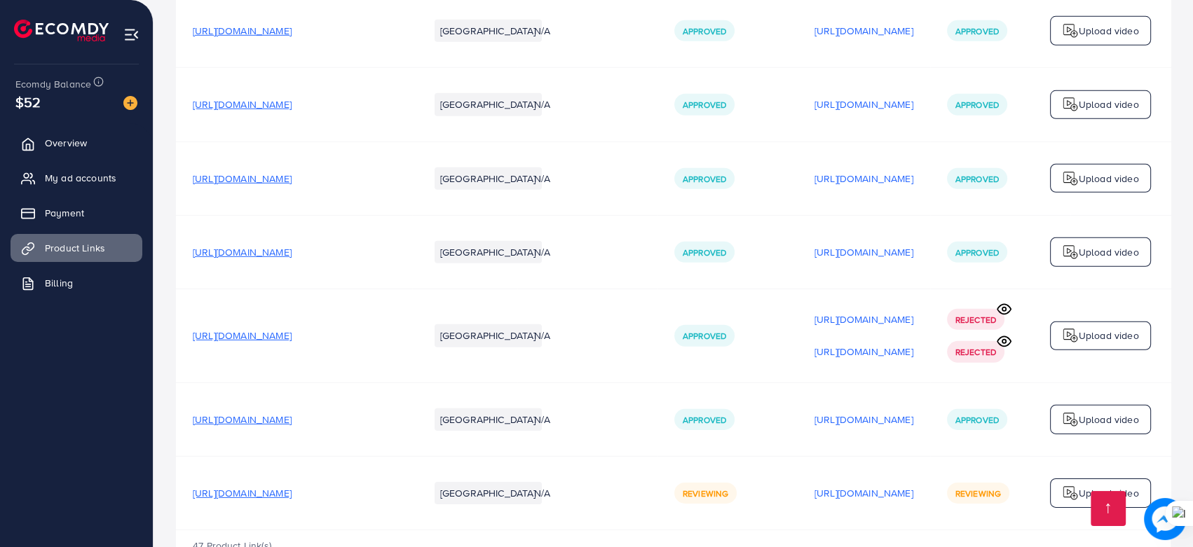
click at [292, 413] on span "[URL][DOMAIN_NAME]" at bounding box center [242, 420] width 99 height 14
click at [67, 164] on link "My ad accounts" at bounding box center [77, 178] width 132 height 28
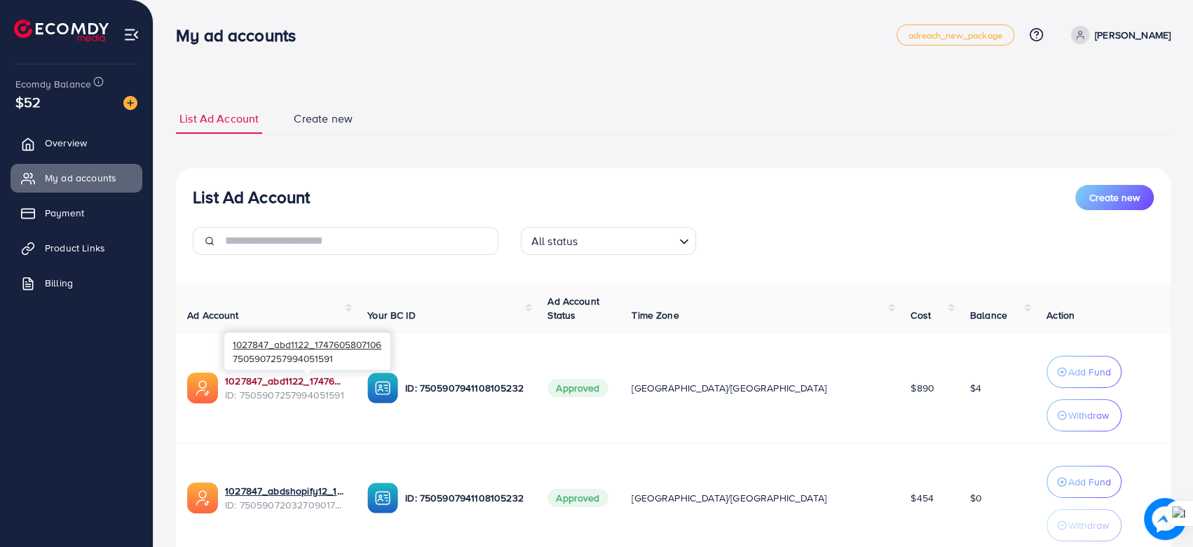
click at [257, 379] on link "1027847_abd1122_1747605807106" at bounding box center [285, 381] width 120 height 14
click at [1057, 486] on div "Add Fund" at bounding box center [1084, 482] width 54 height 17
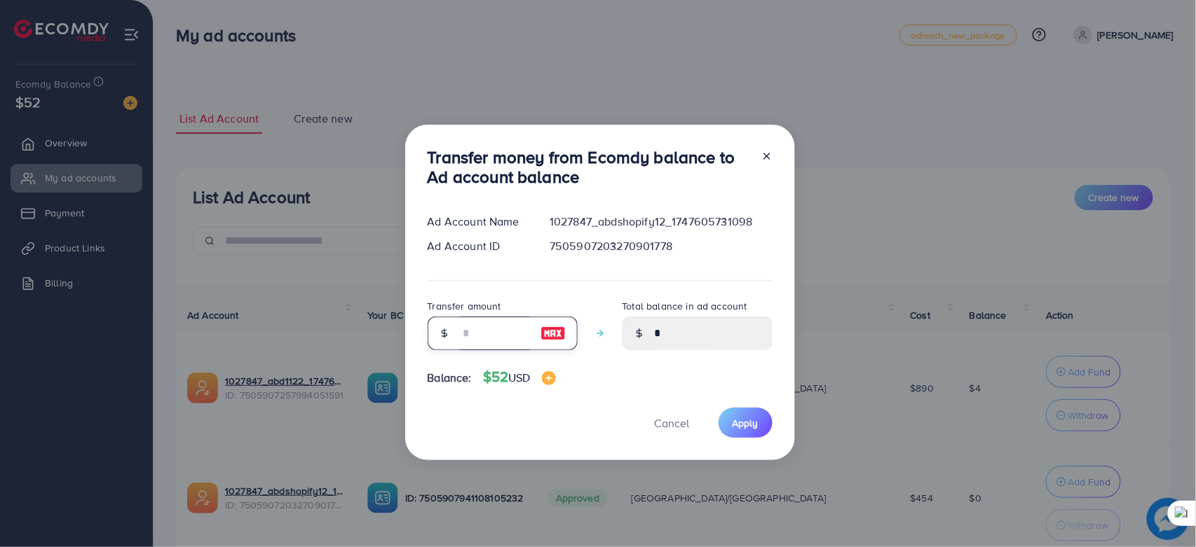
click at [517, 335] on input "number" at bounding box center [495, 334] width 70 height 34
type input "*"
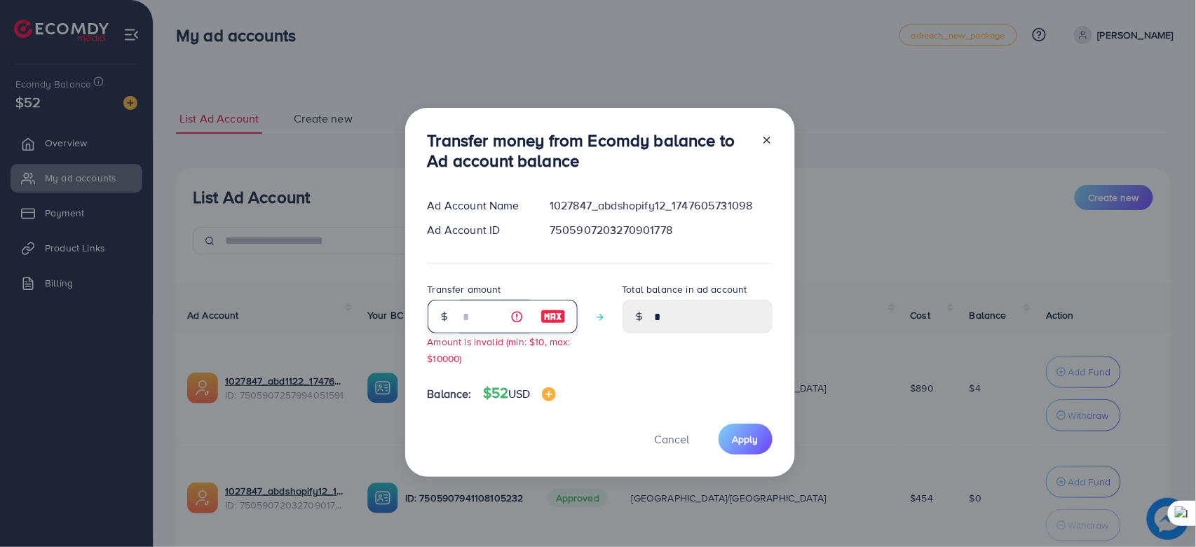
type input "****"
type input "**"
type input "*****"
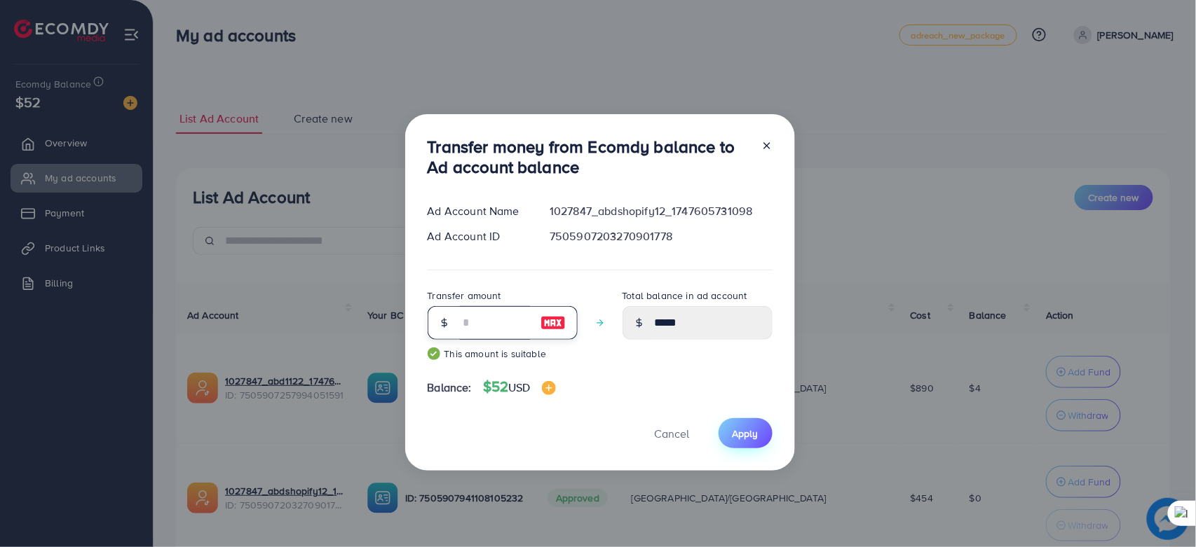
type input "**"
click at [750, 436] on span "Apply" at bounding box center [745, 434] width 26 height 14
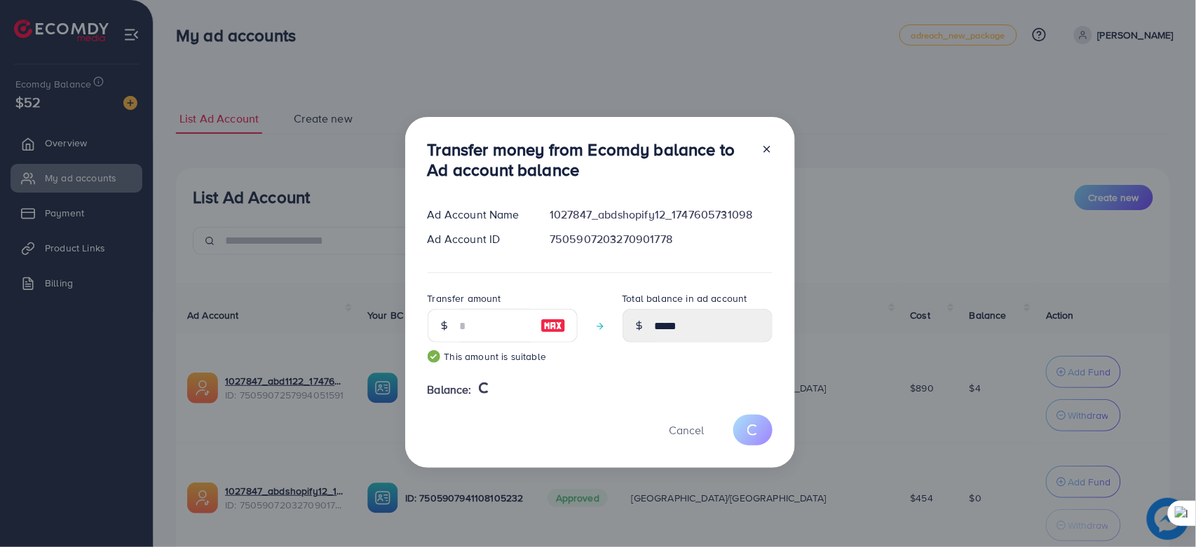
type input "*"
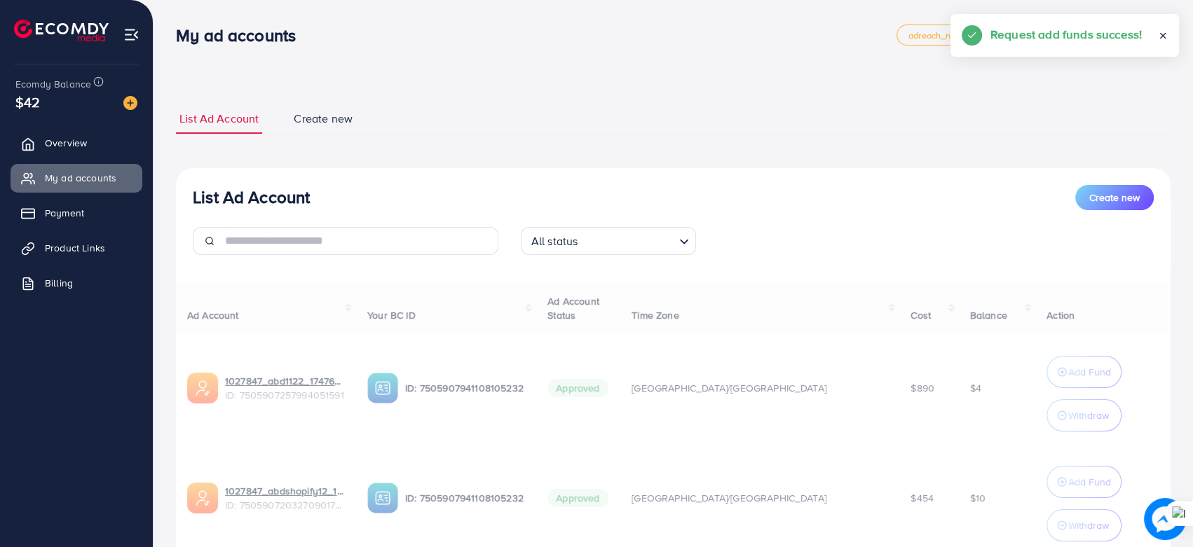
click at [1038, 522] on div "Ad Account Your BC ID Ad Account Status Time Zone Cost Balance Action 1027847_a…" at bounding box center [673, 441] width 995 height 316
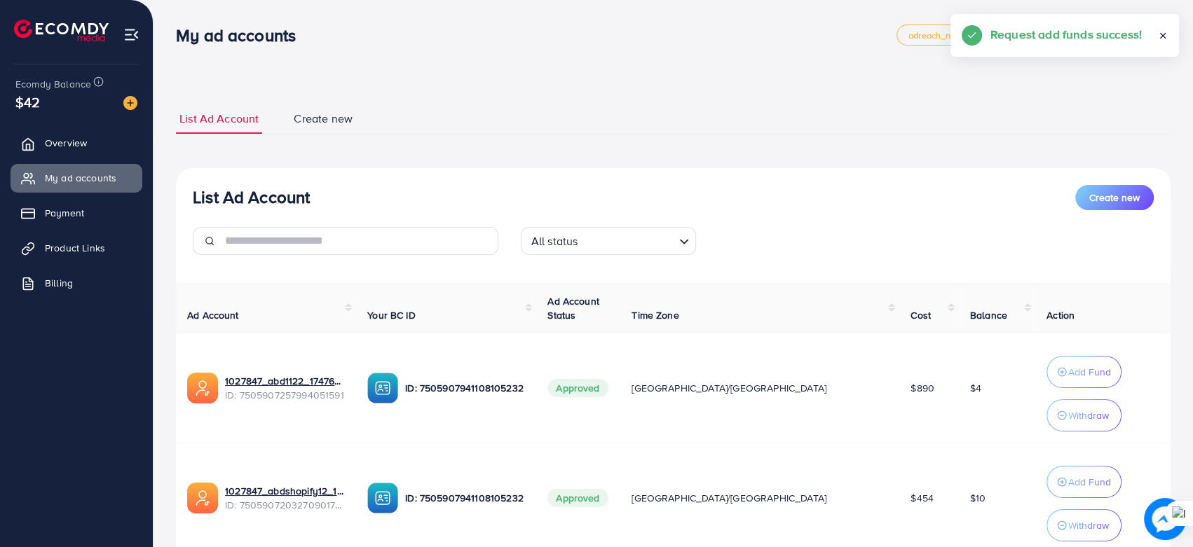
click at [1068, 522] on p "Withdraw" at bounding box center [1088, 525] width 41 height 17
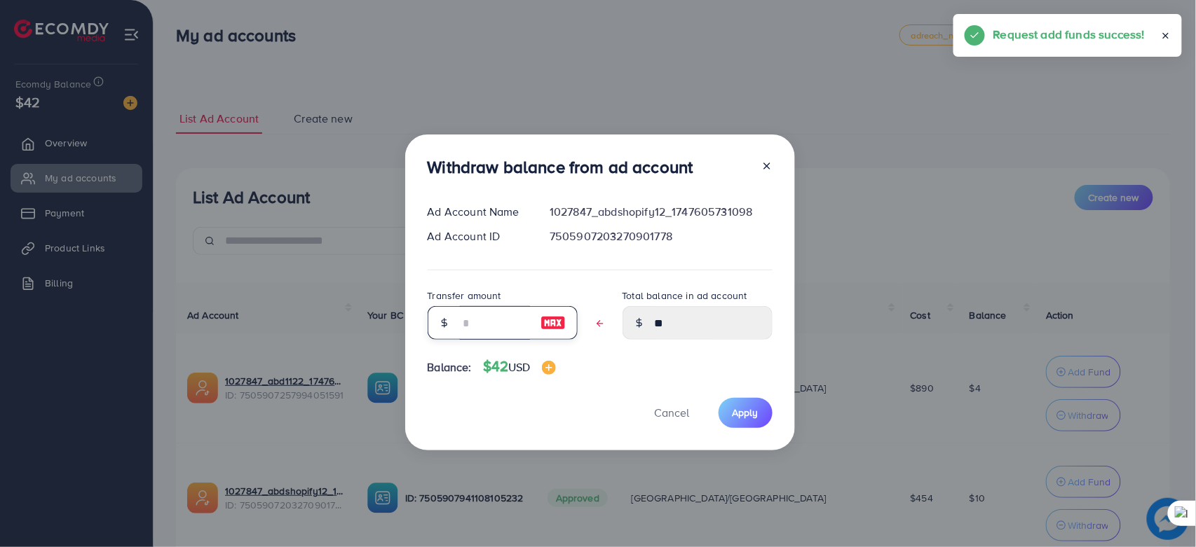
click at [510, 323] on input "text" at bounding box center [495, 323] width 70 height 34
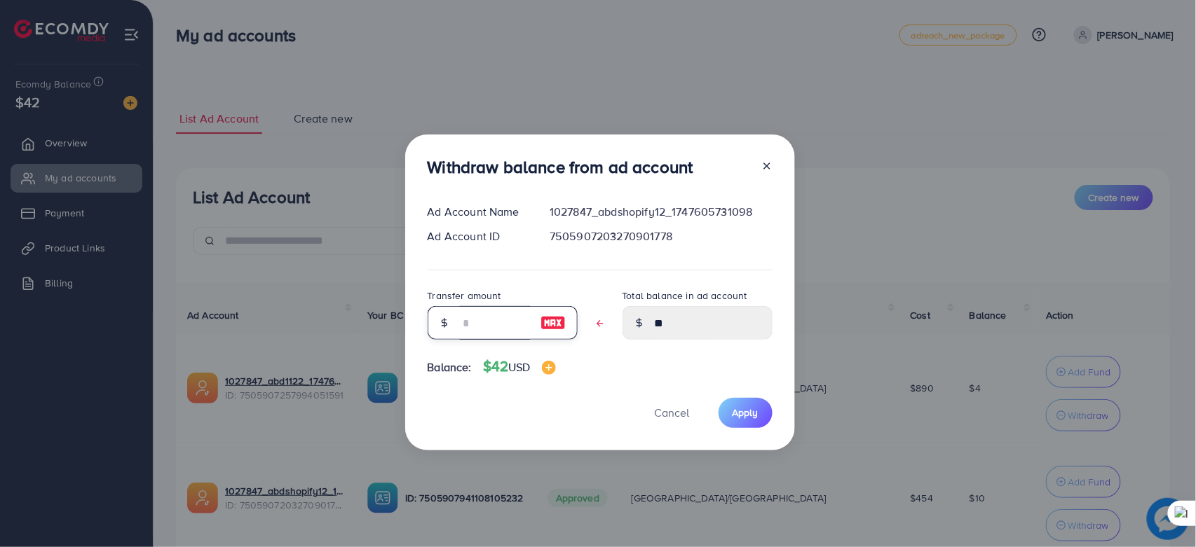
type input "*"
type input "****"
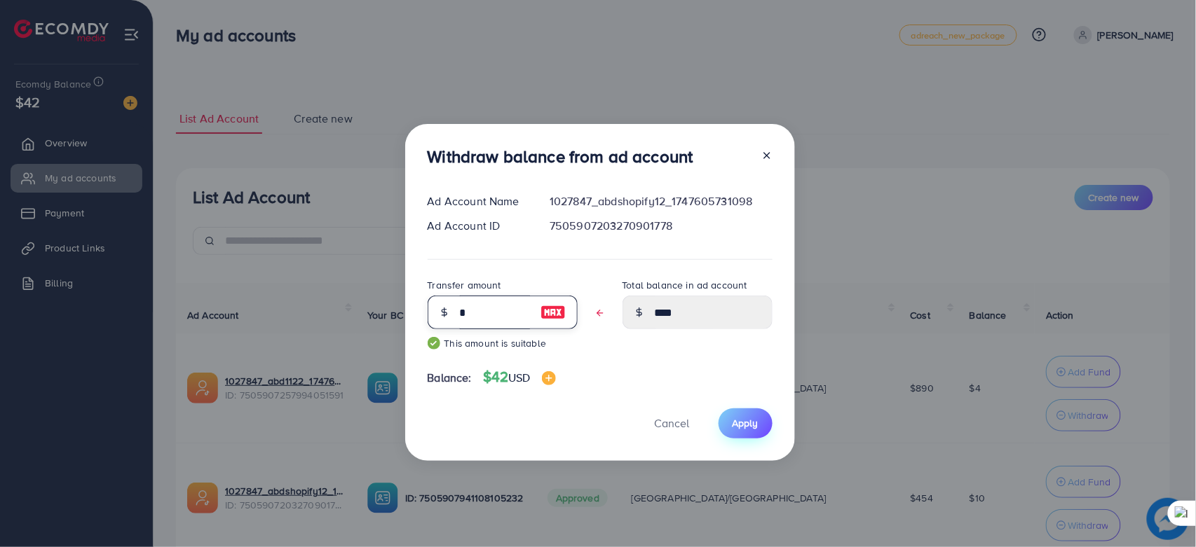
type input "*"
click at [746, 422] on span "Apply" at bounding box center [745, 423] width 26 height 14
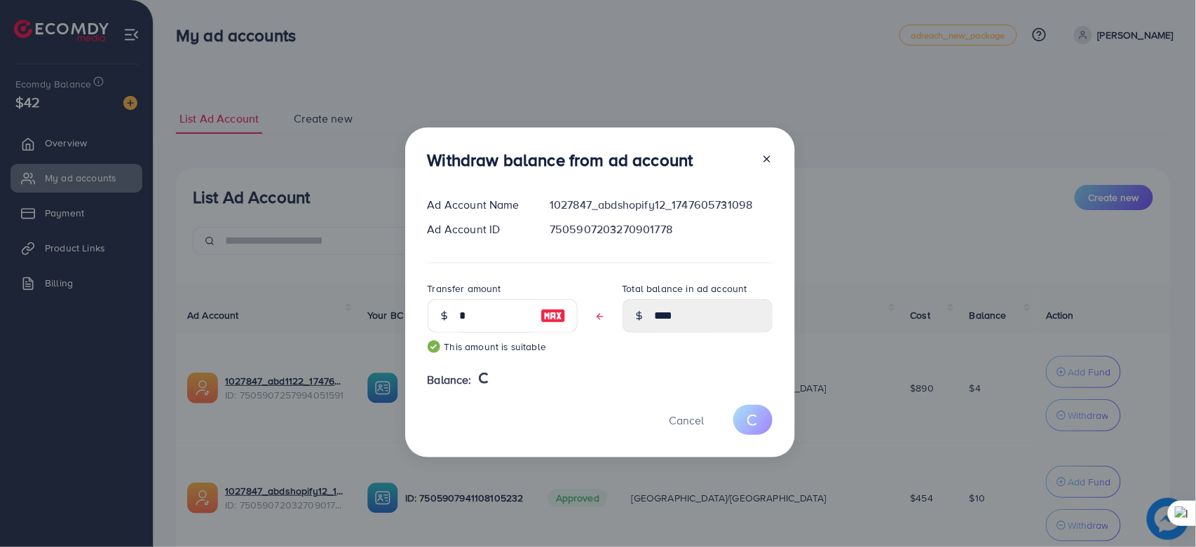
type input "**"
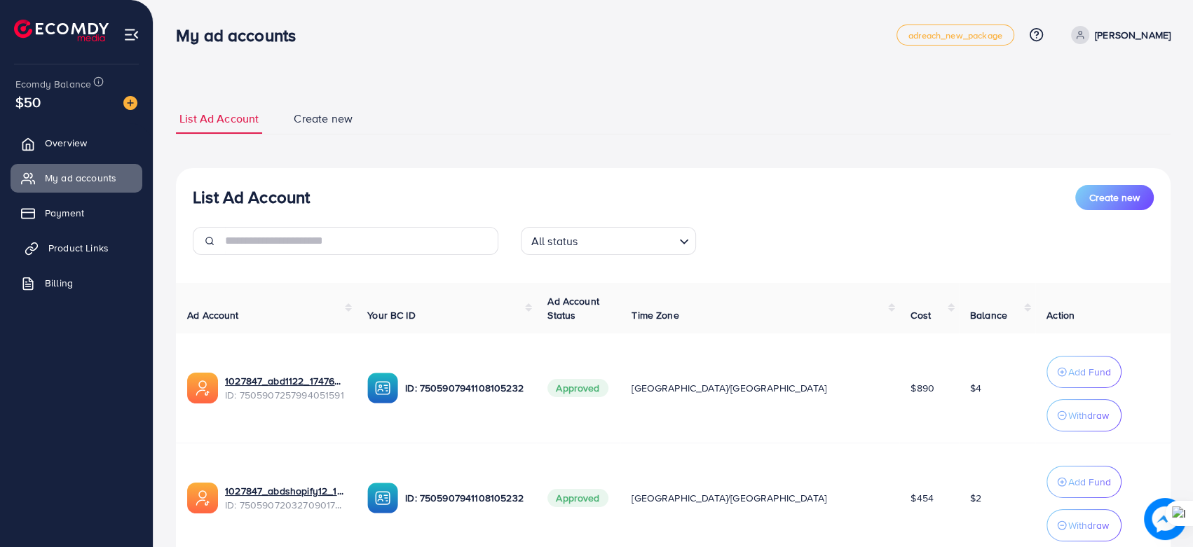
click at [69, 238] on link "Product Links" at bounding box center [77, 248] width 132 height 28
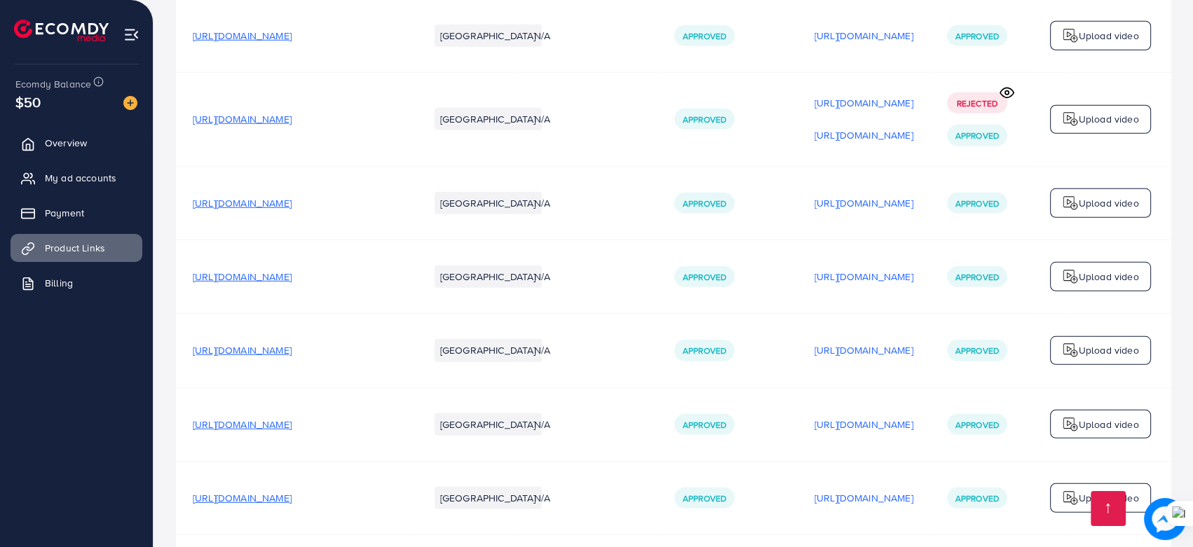
scroll to position [4164, 0]
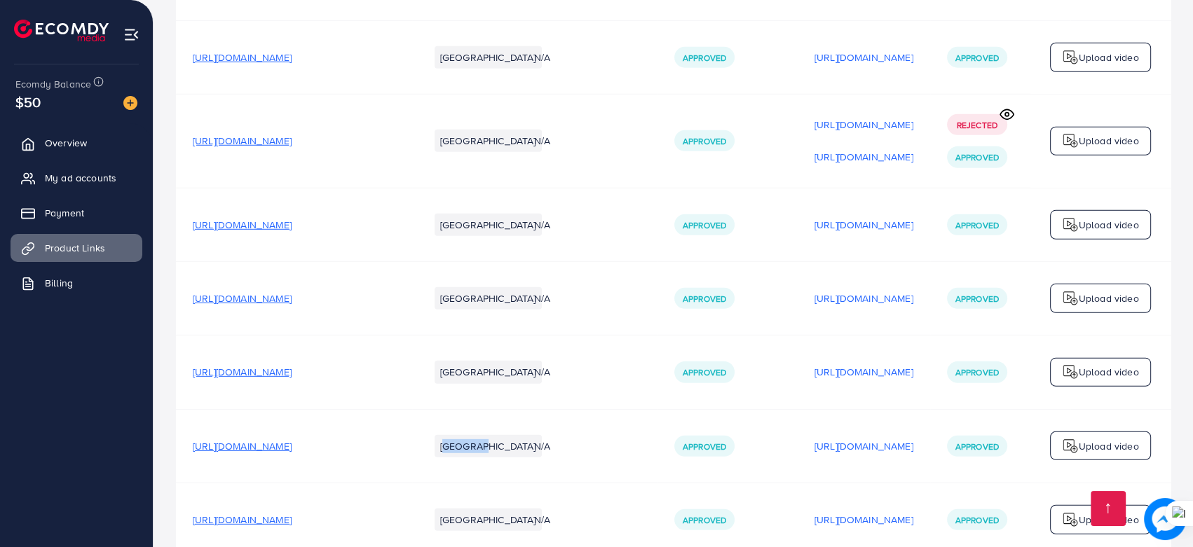
drag, startPoint x: 455, startPoint y: 383, endPoint x: 402, endPoint y: 337, distance: 70.0
click at [423, 409] on td "[GEOGRAPHIC_DATA]" at bounding box center [464, 446] width 105 height 74
click at [384, 353] on td "[URL][DOMAIN_NAME]" at bounding box center [294, 373] width 236 height 74
click at [292, 218] on span "[URL][DOMAIN_NAME]" at bounding box center [242, 225] width 99 height 14
click at [867, 217] on p "[URL][DOMAIN_NAME]" at bounding box center [863, 225] width 99 height 17
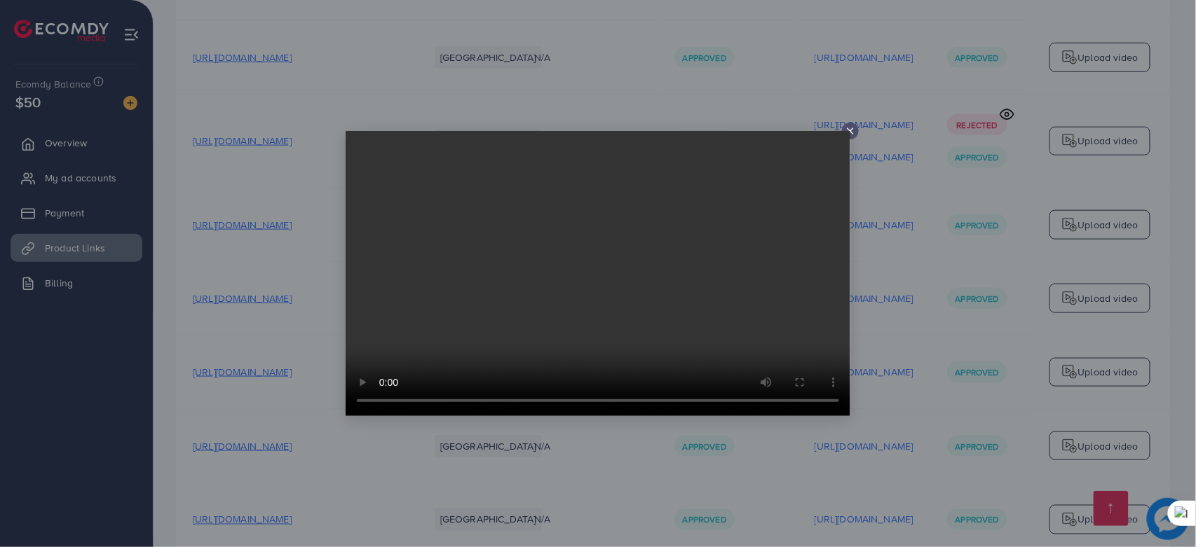
click at [854, 128] on icon at bounding box center [850, 130] width 11 height 11
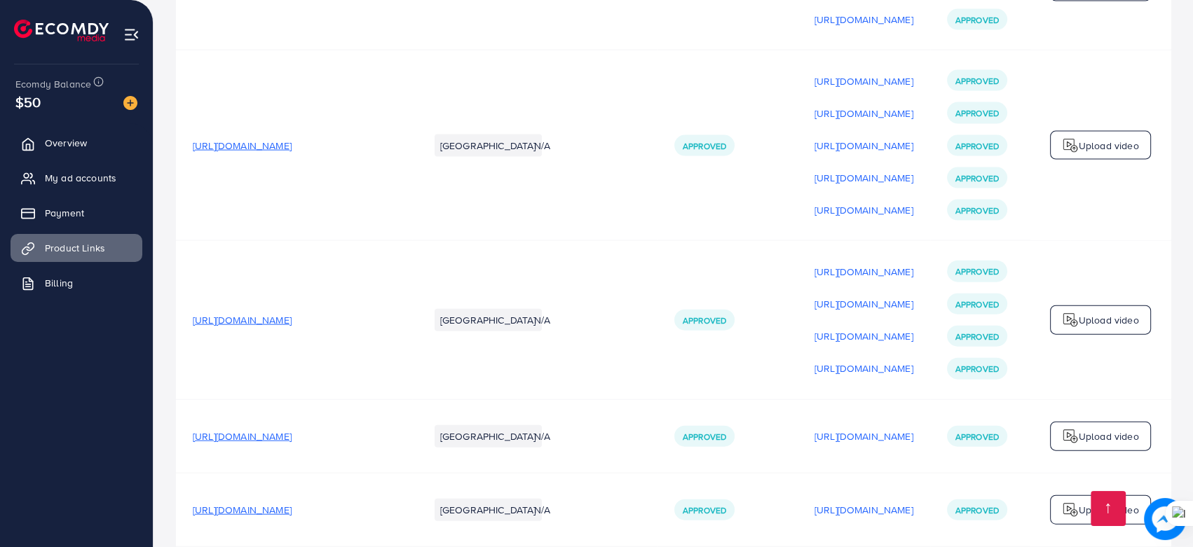
scroll to position [3264, 0]
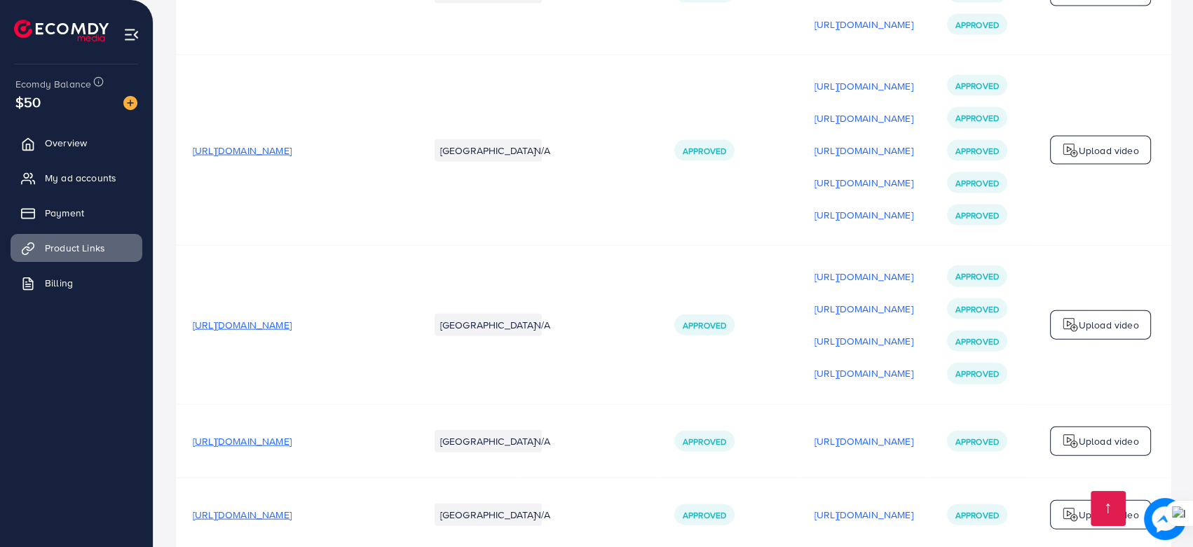
click at [292, 144] on span "[URL][DOMAIN_NAME]" at bounding box center [242, 151] width 99 height 14
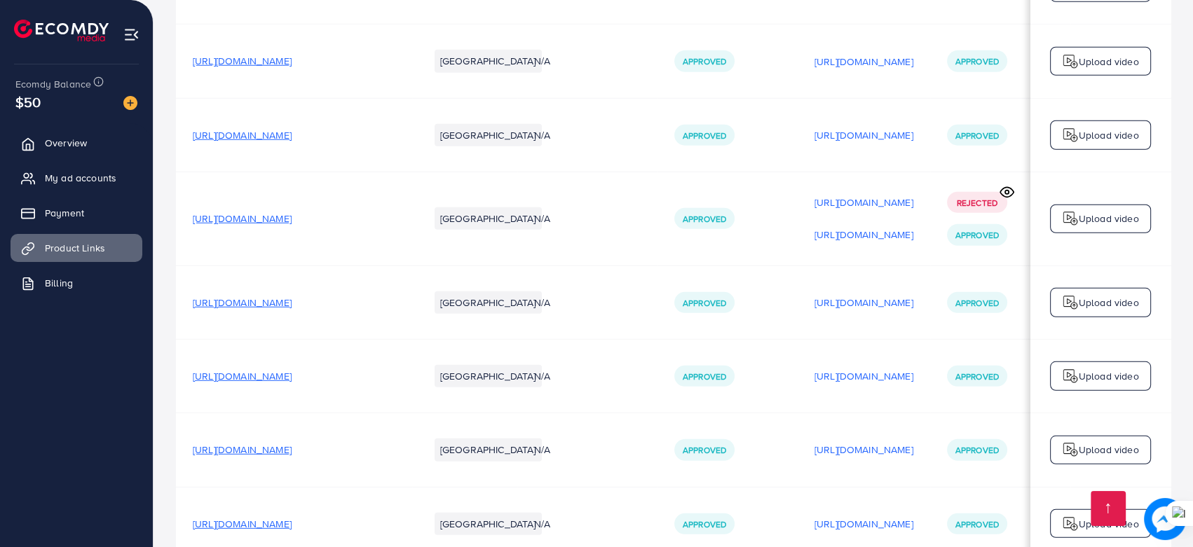
scroll to position [0, 116]
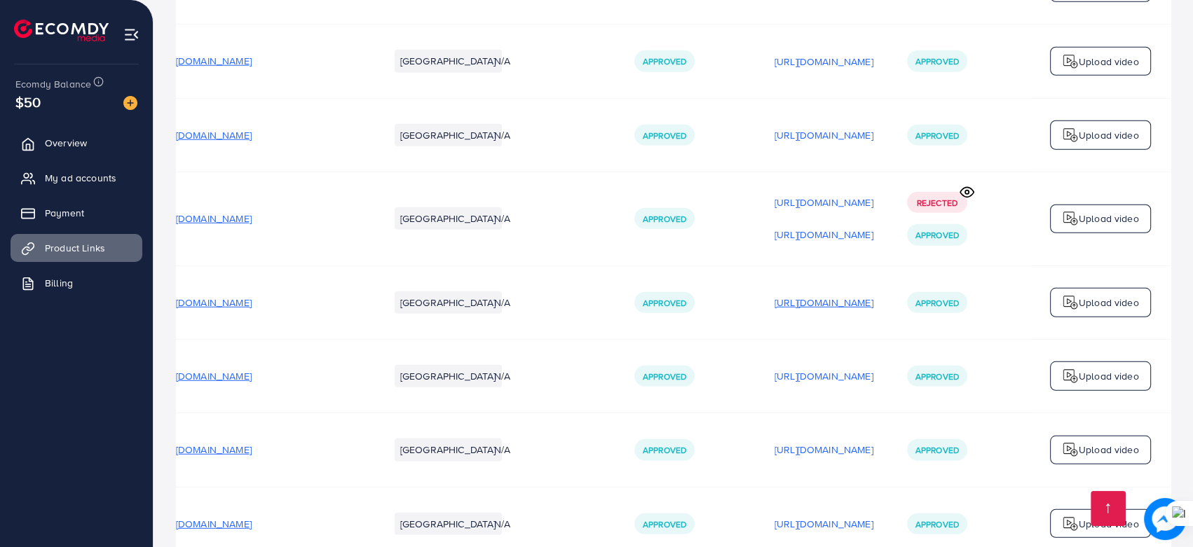
click at [855, 294] on p "[URL][DOMAIN_NAME]" at bounding box center [824, 302] width 99 height 17
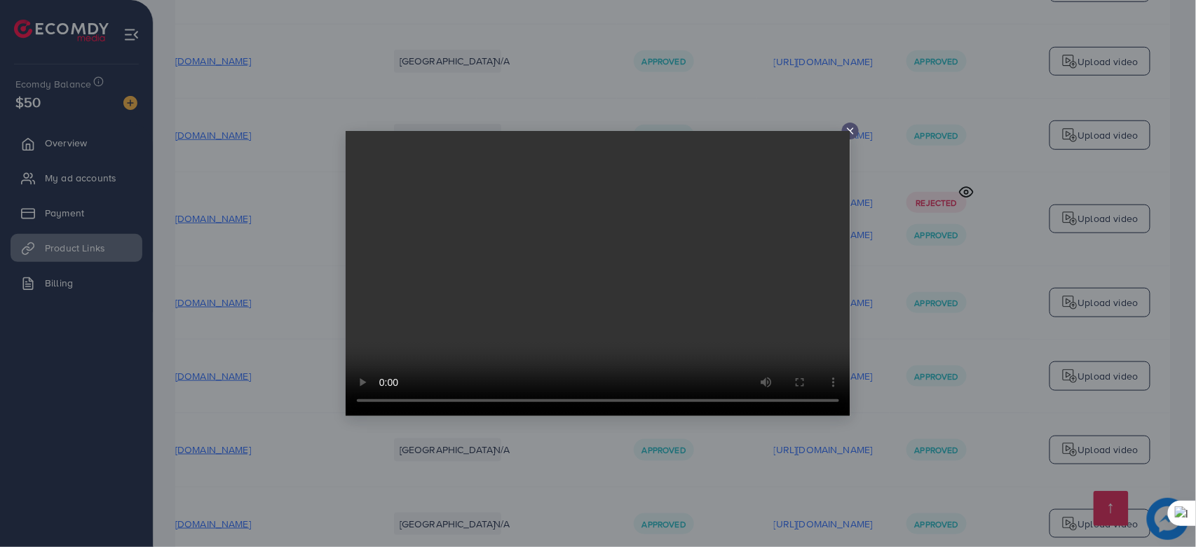
click at [848, 130] on icon at bounding box center [850, 130] width 11 height 11
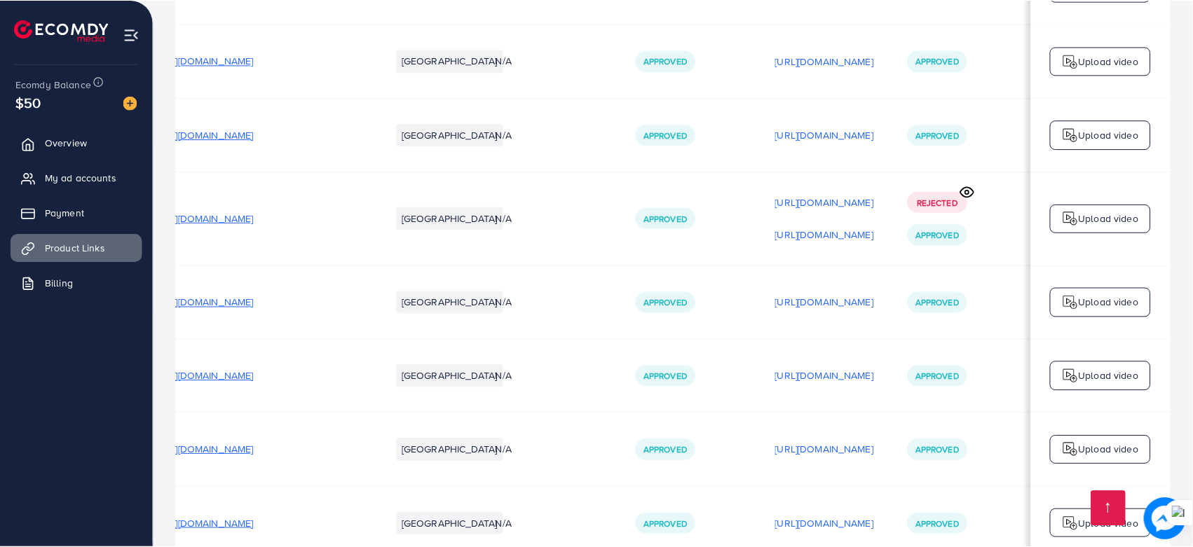
scroll to position [0, 112]
click at [1094, 288] on div "Upload video" at bounding box center [1100, 302] width 101 height 29
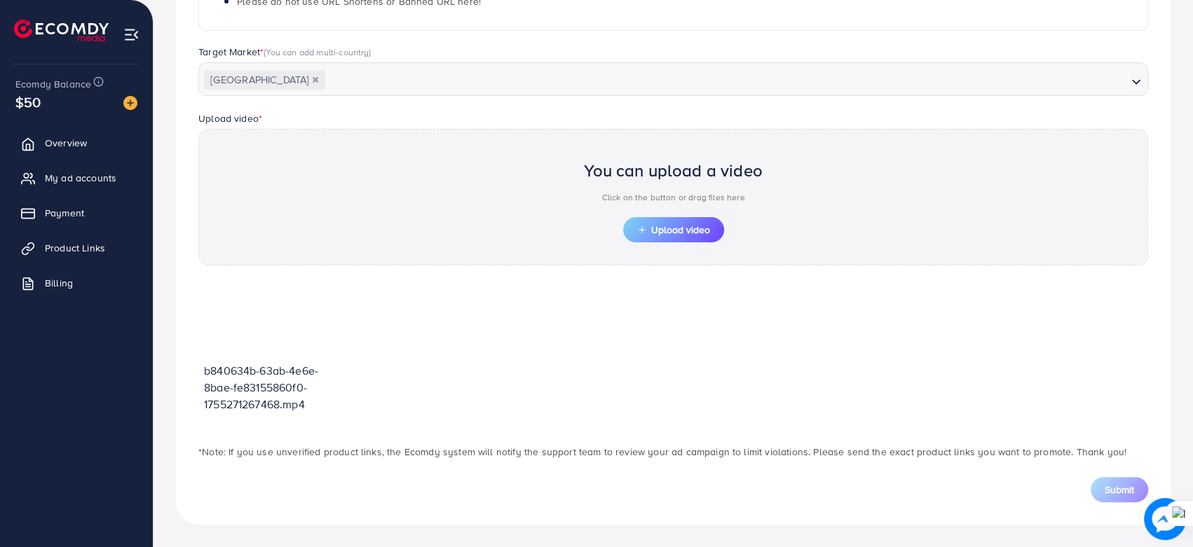
scroll to position [357, 0]
click at [1091, 251] on div "You can upload a video Click on the button or drag files here Upload video" at bounding box center [673, 198] width 950 height 137
click at [678, 231] on span "Upload video" at bounding box center [673, 231] width 73 height 10
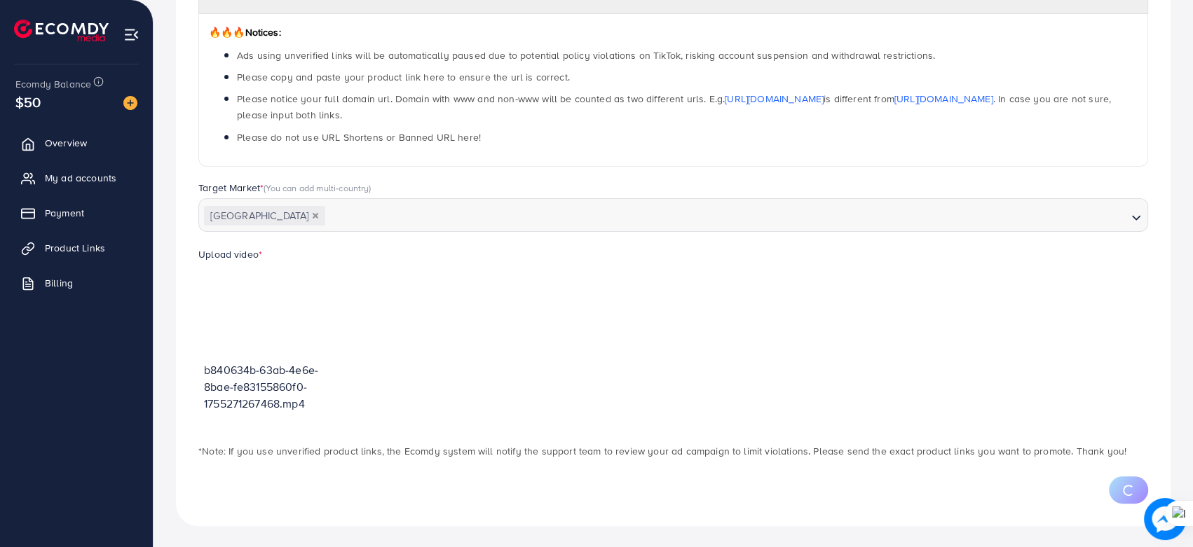
scroll to position [289, 0]
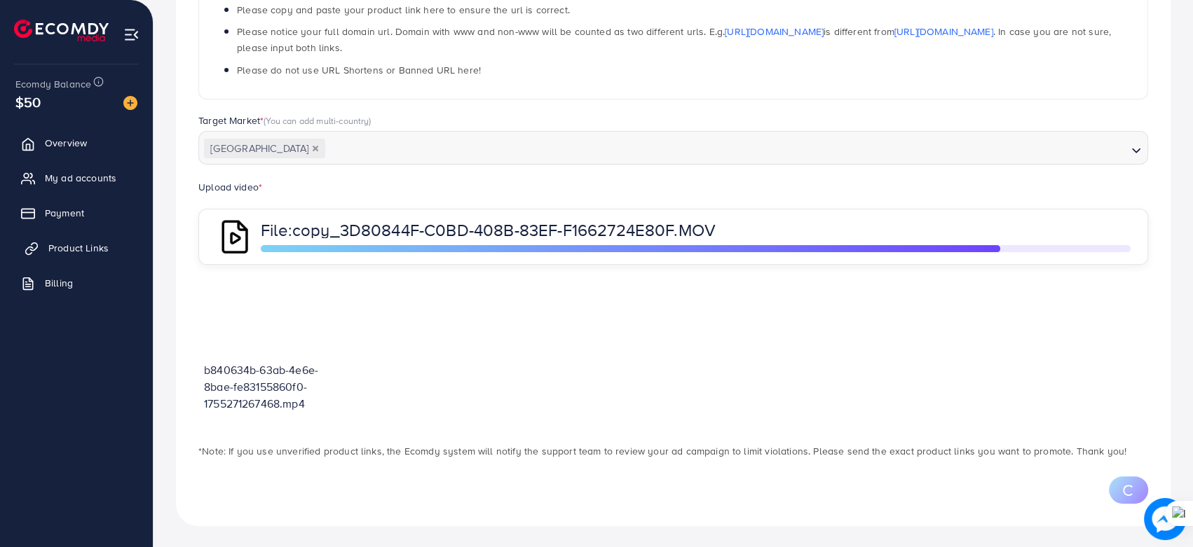
click at [76, 250] on span "Product Links" at bounding box center [78, 248] width 60 height 14
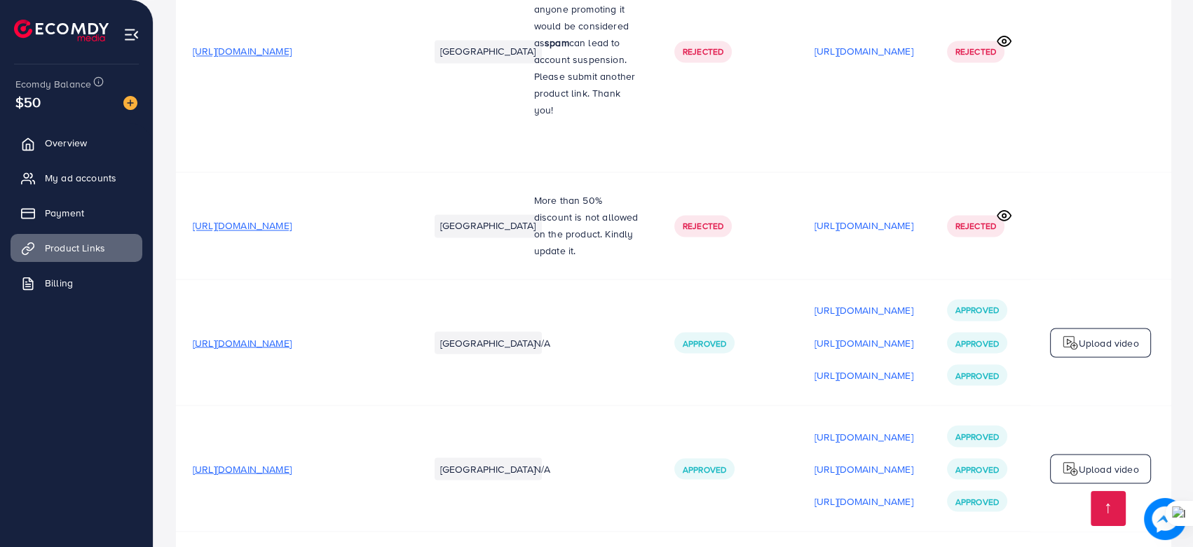
scroll to position [2497, 0]
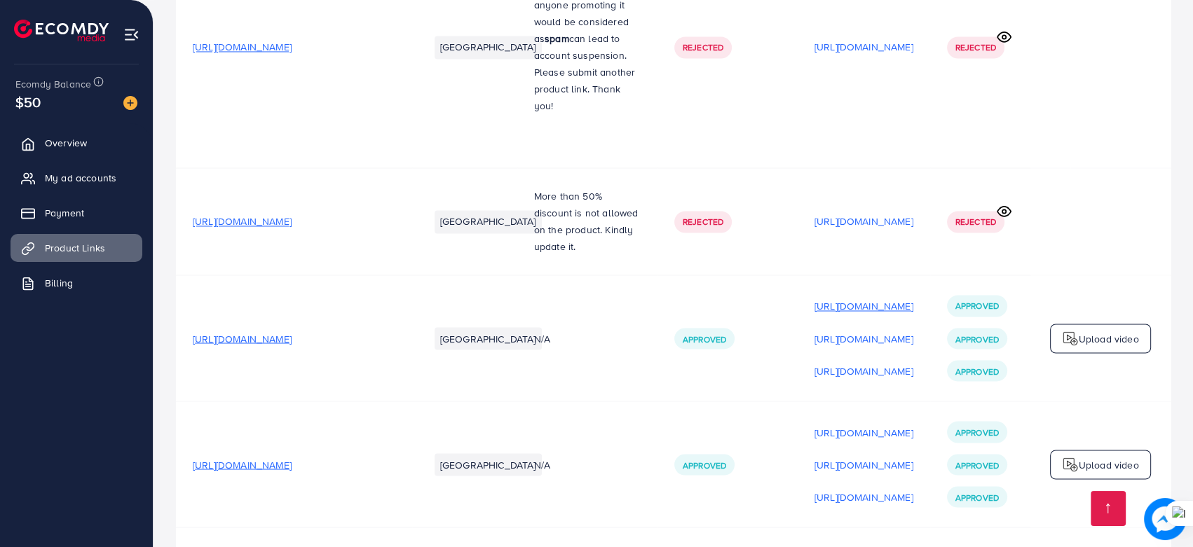
click at [878, 298] on p "[URL][DOMAIN_NAME]" at bounding box center [863, 306] width 99 height 17
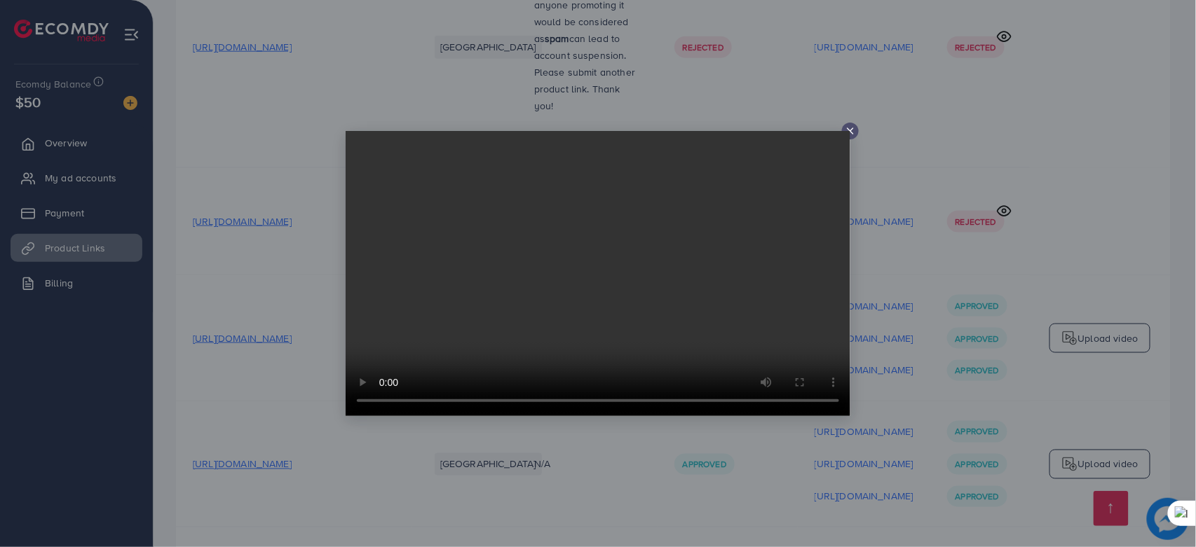
click at [1124, 55] on div at bounding box center [598, 273] width 1196 height 547
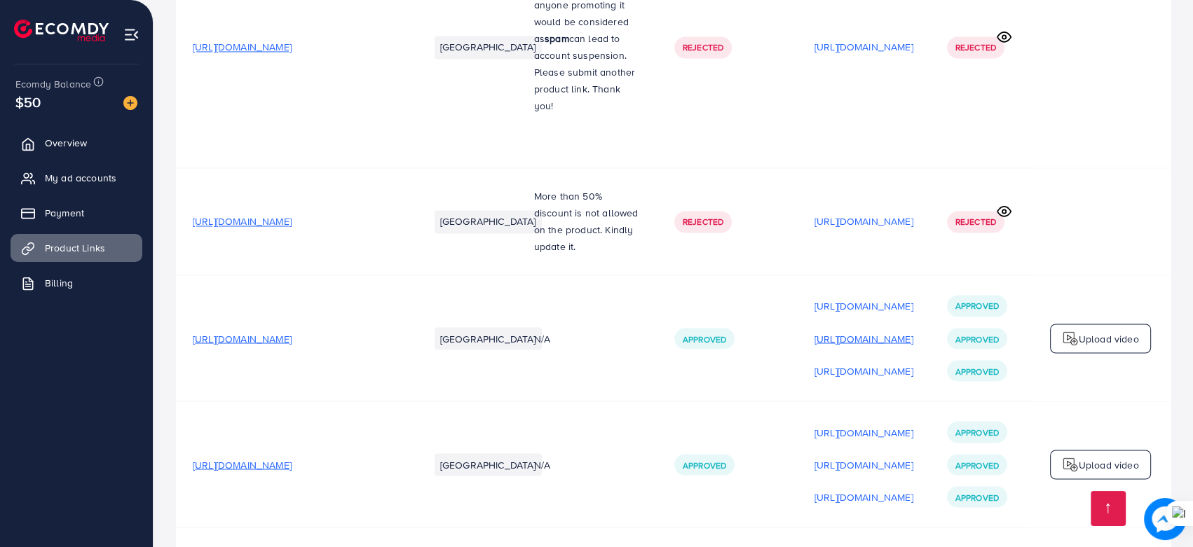
click at [913, 330] on p "[URL][DOMAIN_NAME]" at bounding box center [863, 338] width 99 height 17
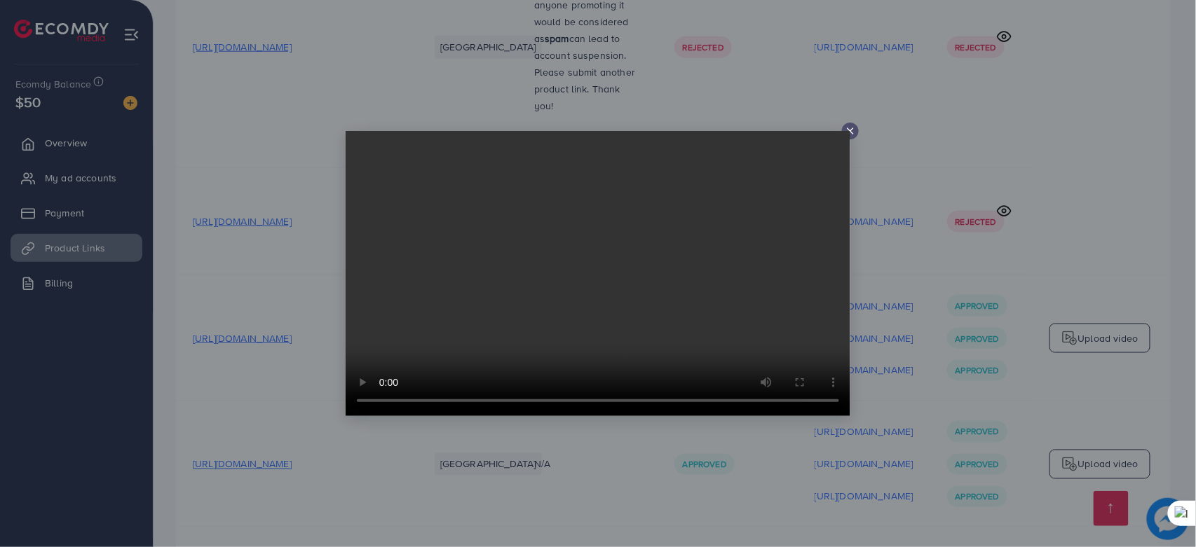
click at [850, 133] on video at bounding box center [598, 273] width 505 height 285
click at [852, 128] on icon at bounding box center [850, 130] width 11 height 11
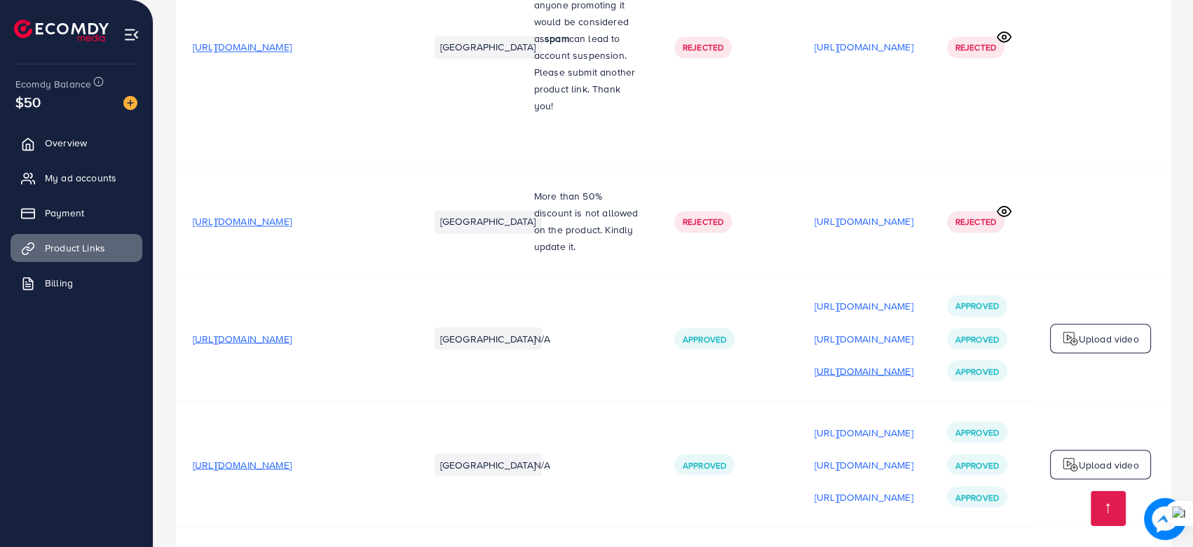
click at [873, 362] on p "[URL][DOMAIN_NAME]" at bounding box center [863, 370] width 99 height 17
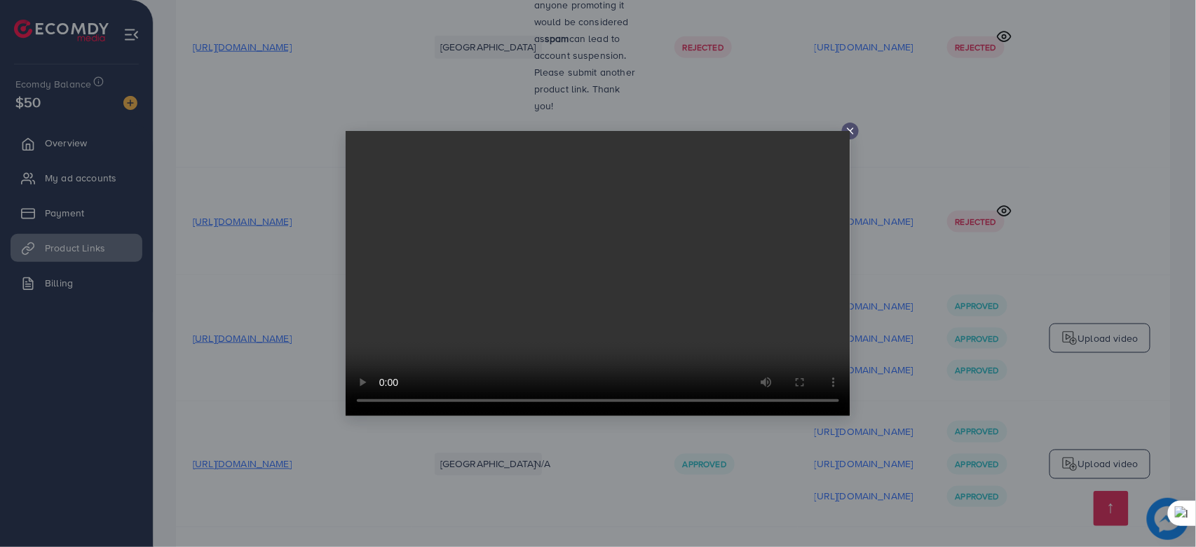
click at [852, 130] on icon at bounding box center [850, 130] width 11 height 11
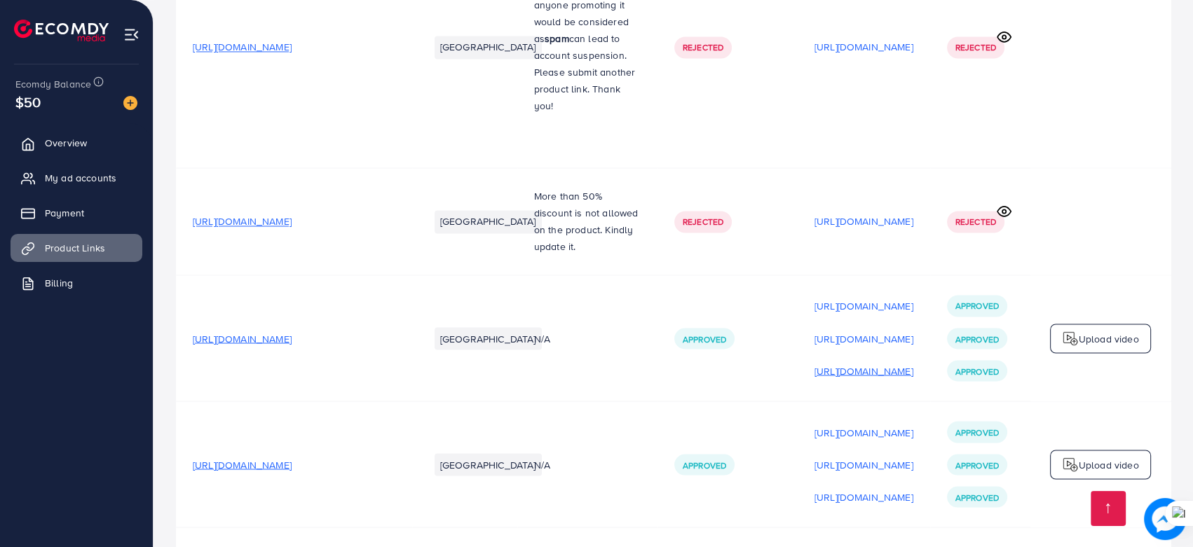
click at [854, 362] on p "[URL][DOMAIN_NAME]" at bounding box center [863, 370] width 99 height 17
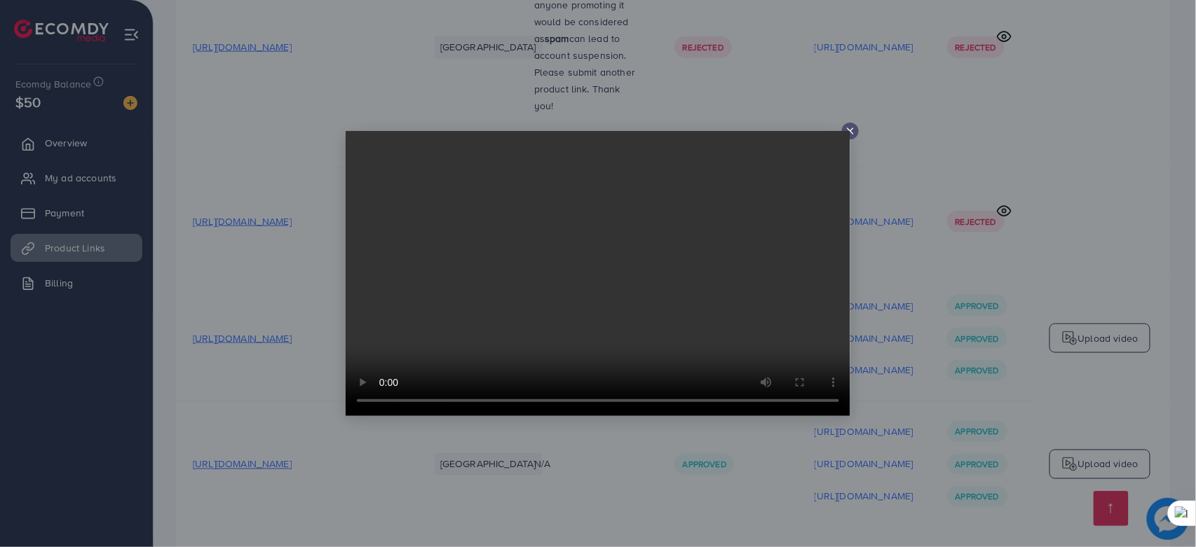
click at [854, 130] on icon at bounding box center [850, 130] width 11 height 11
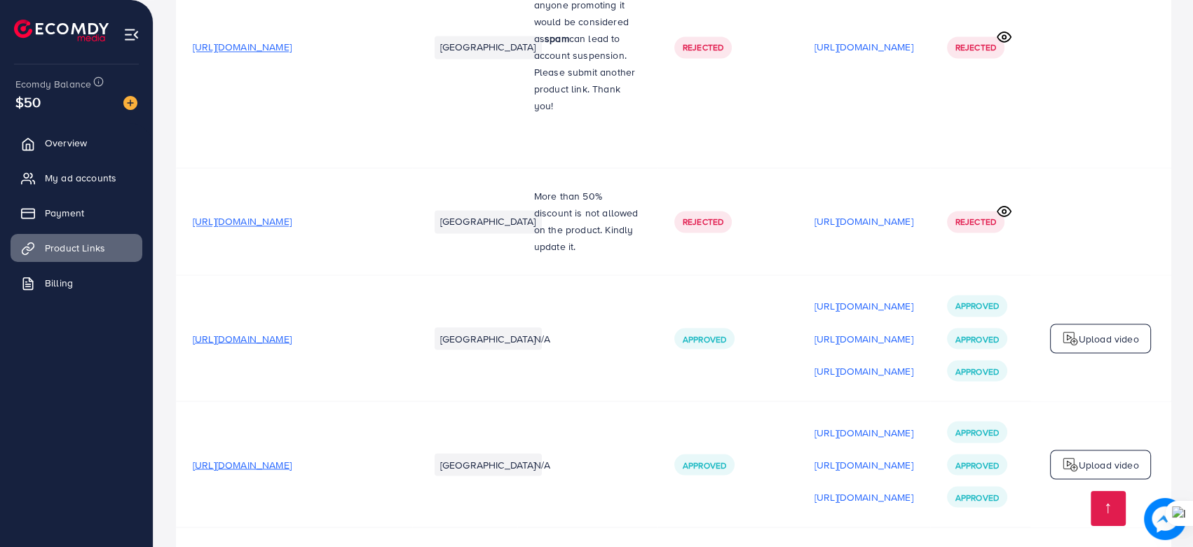
click at [1140, 92] on td at bounding box center [1100, 47] width 140 height 242
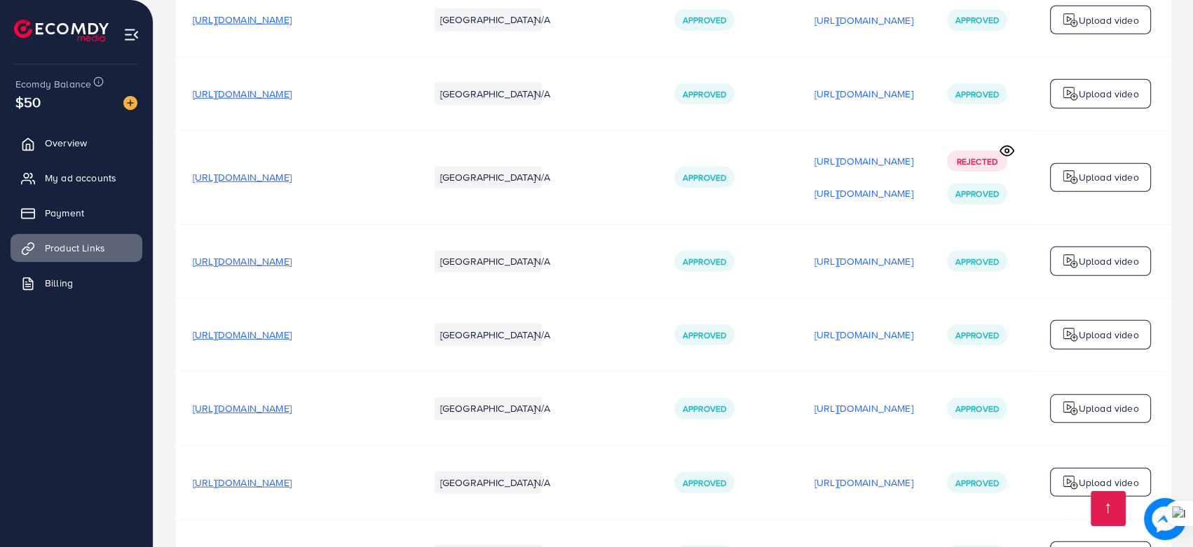
scroll to position [4126, 0]
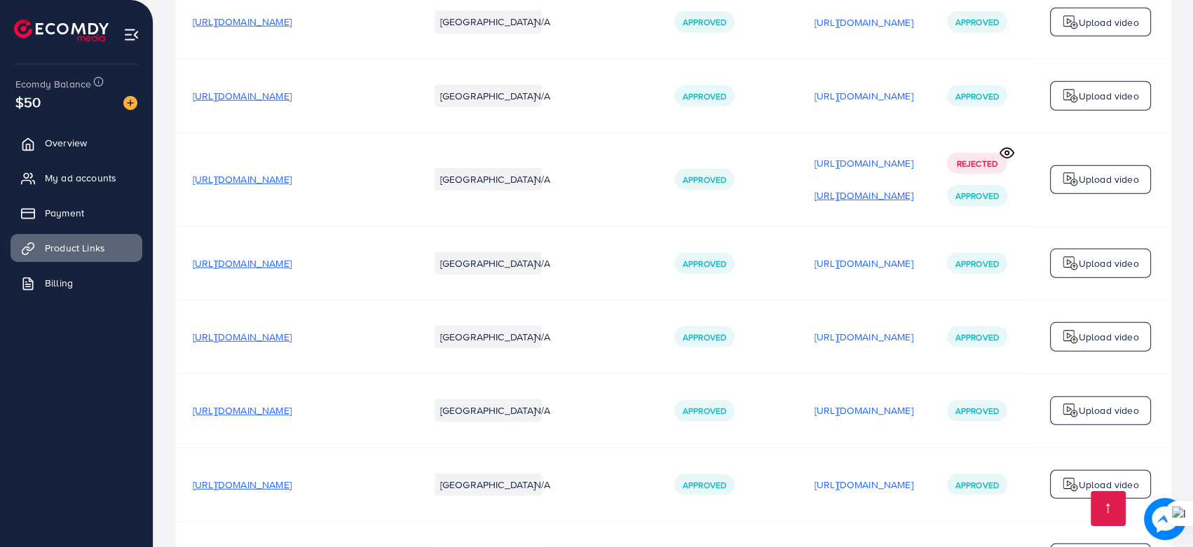
click at [913, 187] on p "[URL][DOMAIN_NAME]" at bounding box center [863, 195] width 99 height 17
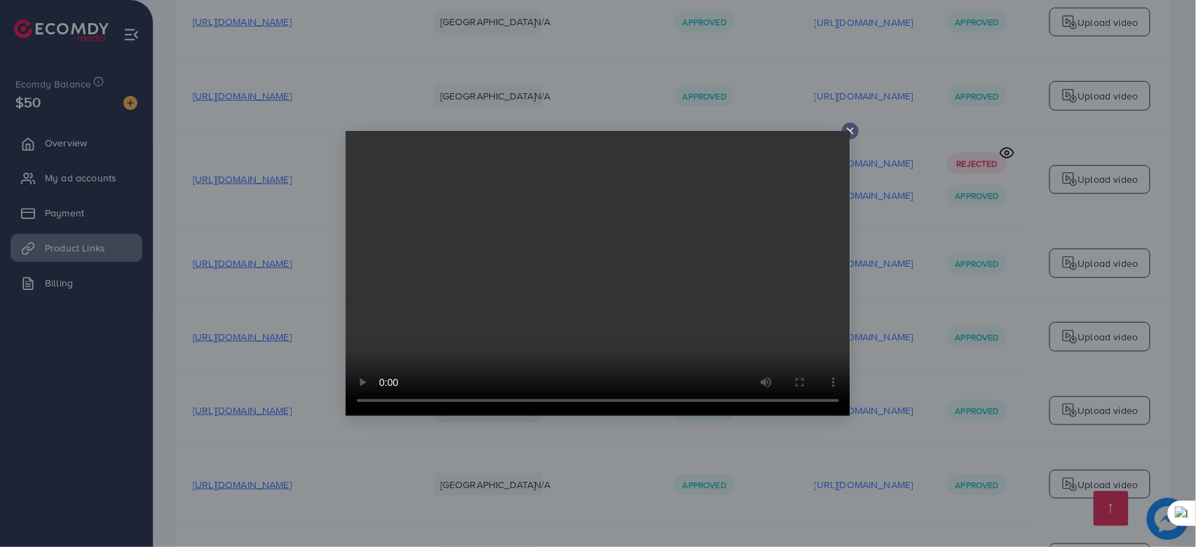
click at [853, 135] on icon at bounding box center [850, 130] width 11 height 11
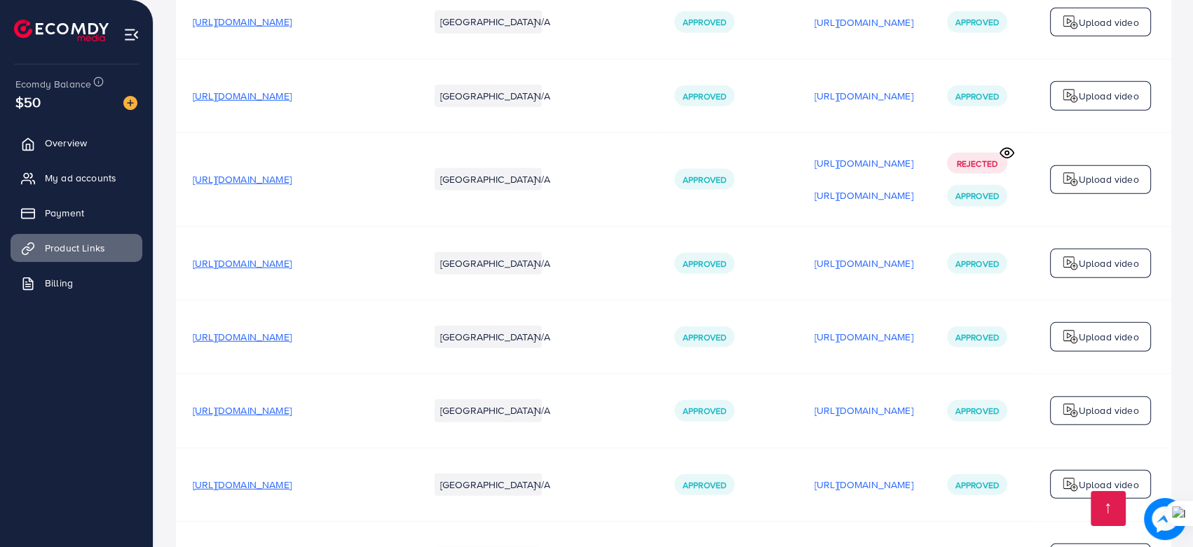
click at [1058, 249] on div "Upload video" at bounding box center [1100, 263] width 101 height 29
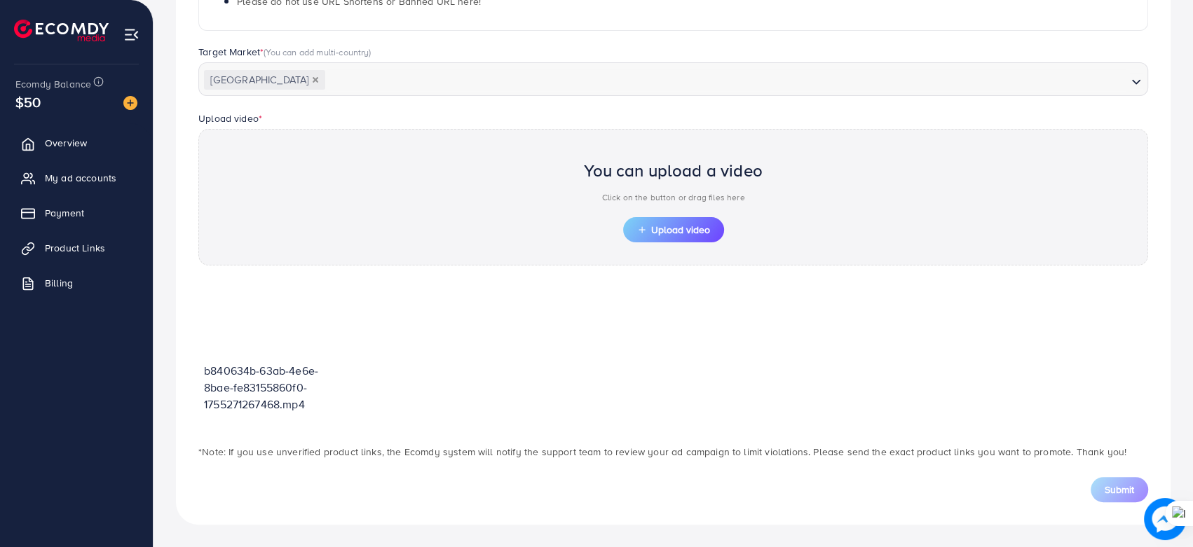
scroll to position [357, 0]
click at [678, 239] on button "Upload video" at bounding box center [673, 231] width 101 height 25
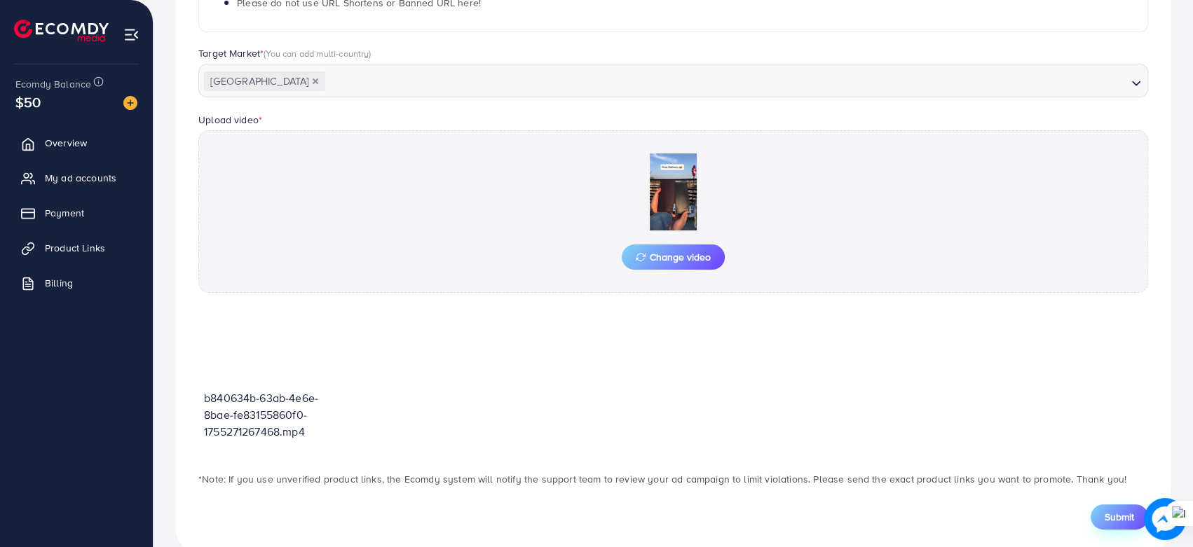
click at [1114, 514] on span "Submit" at bounding box center [1119, 517] width 29 height 14
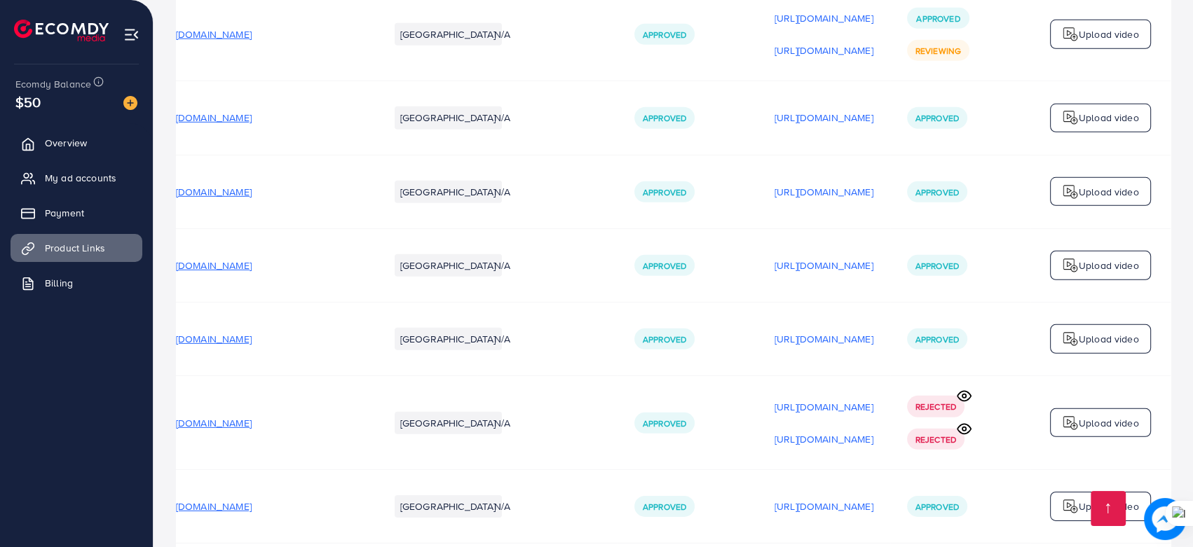
scroll to position [4363, 0]
click at [801, 432] on p "[URL][DOMAIN_NAME]" at bounding box center [824, 440] width 99 height 17
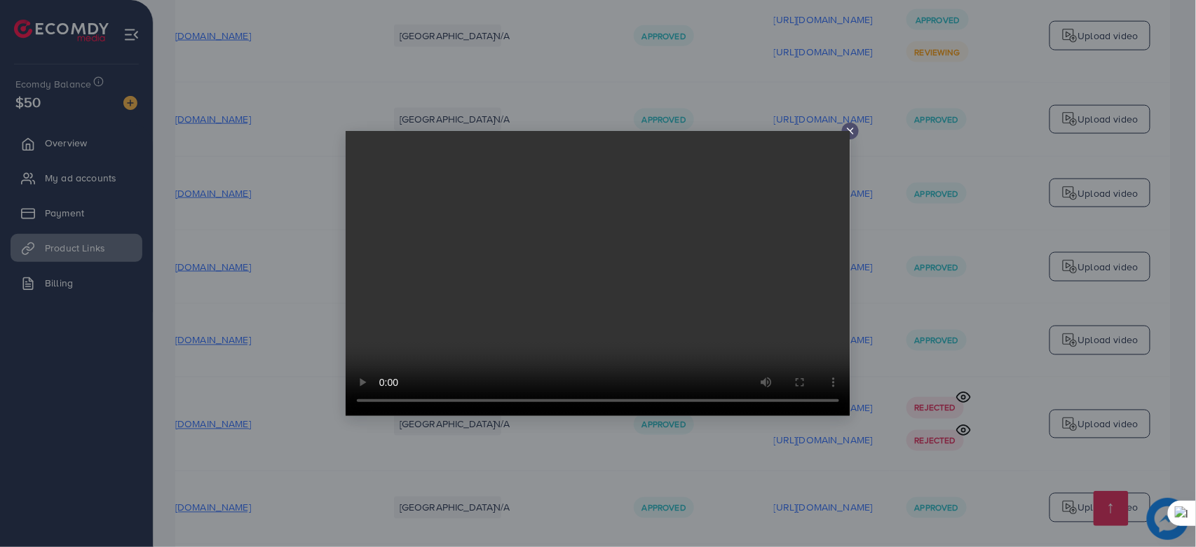
click at [852, 128] on line at bounding box center [850, 131] width 6 height 6
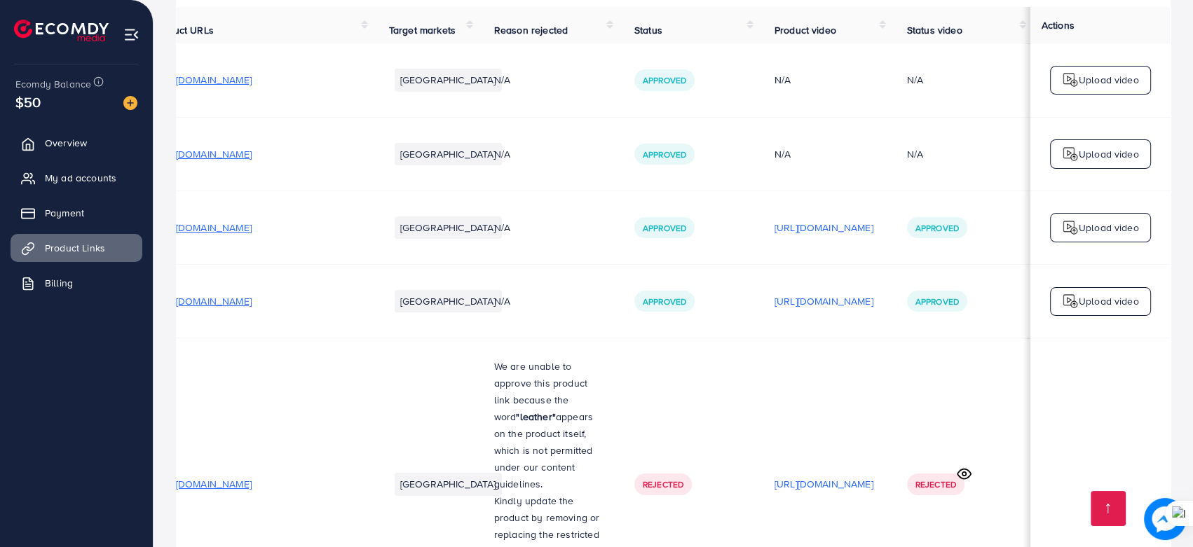
scroll to position [0, 0]
